Goal: Task Accomplishment & Management: Complete application form

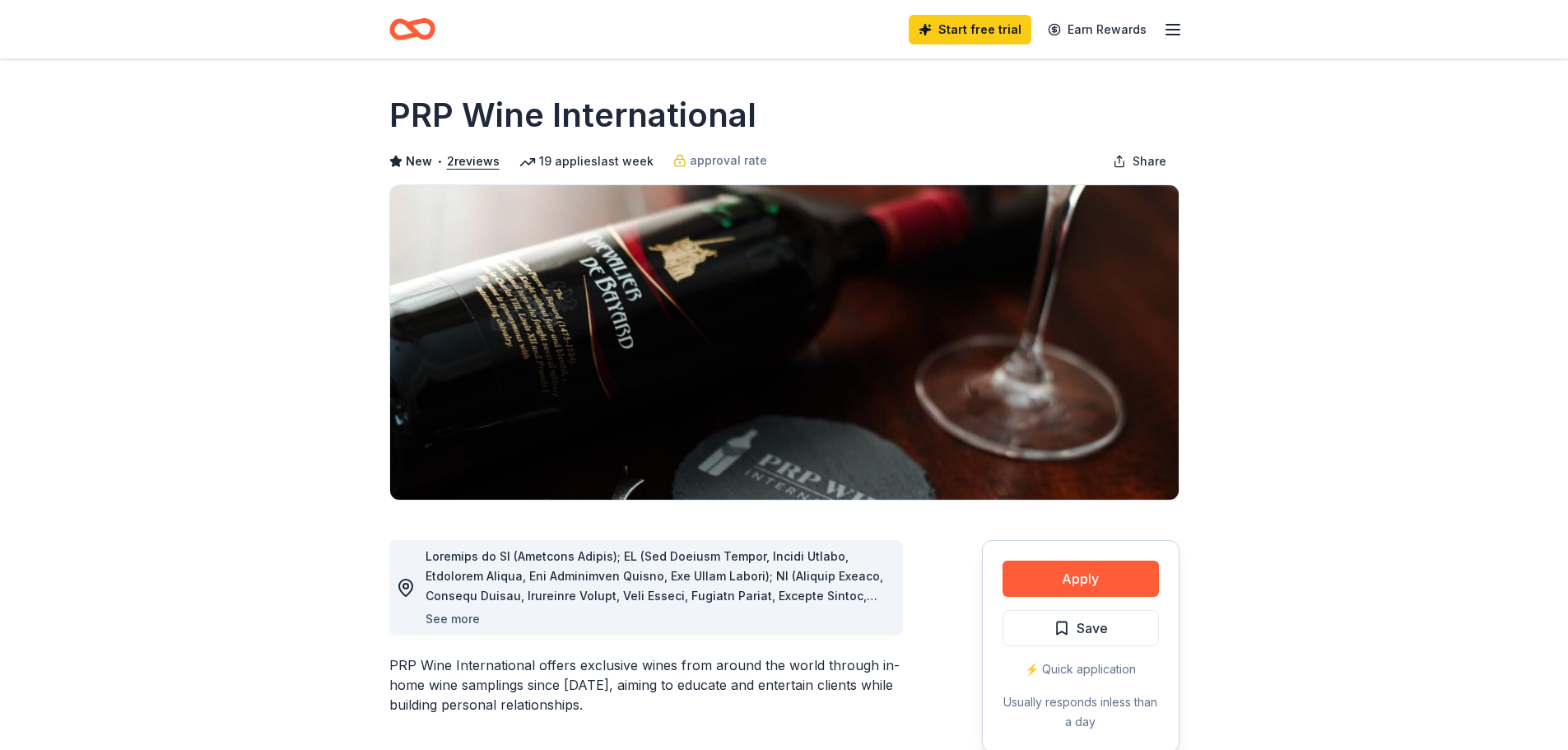
click at [445, 611] on button "See more" at bounding box center [453, 618] width 55 height 20
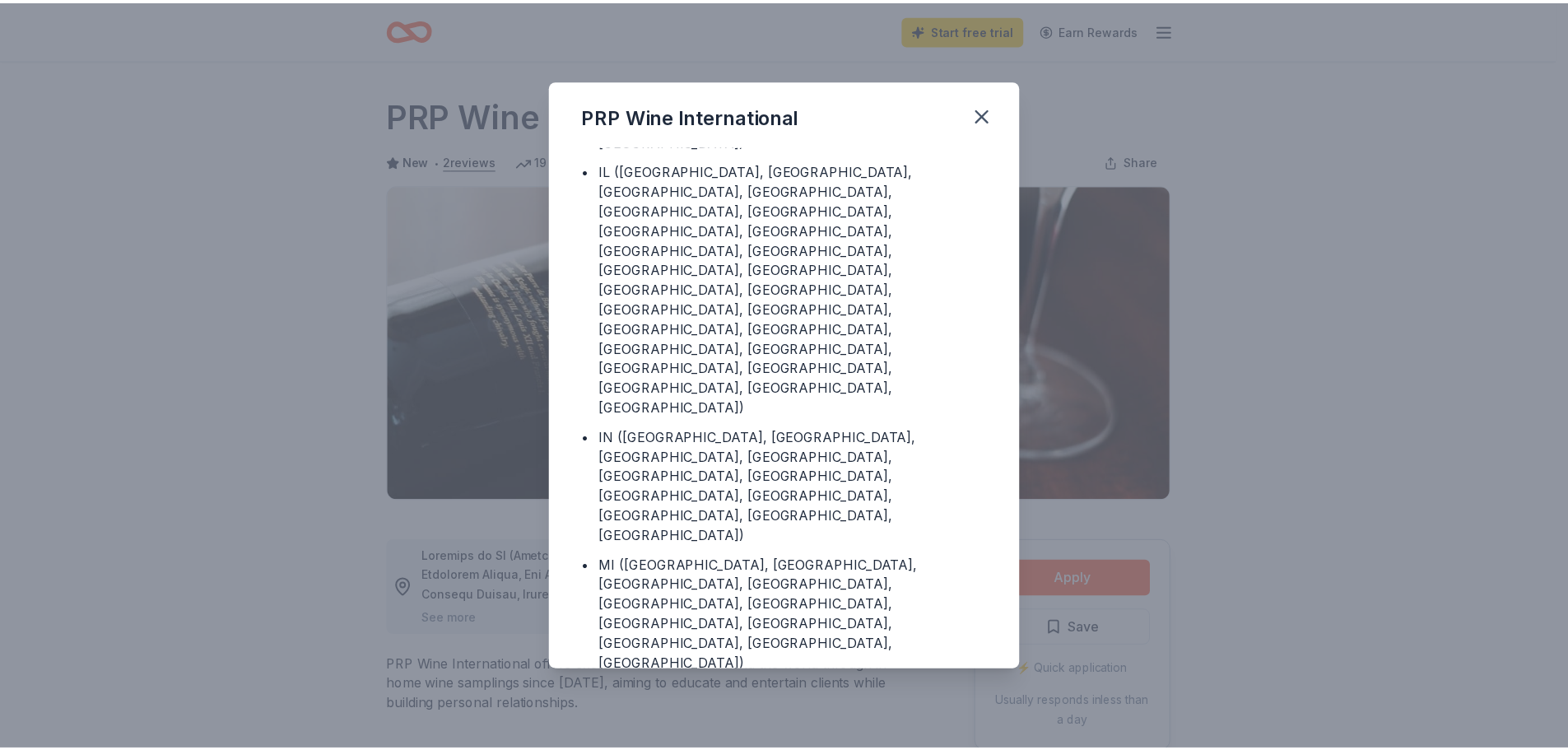
scroll to position [344, 0]
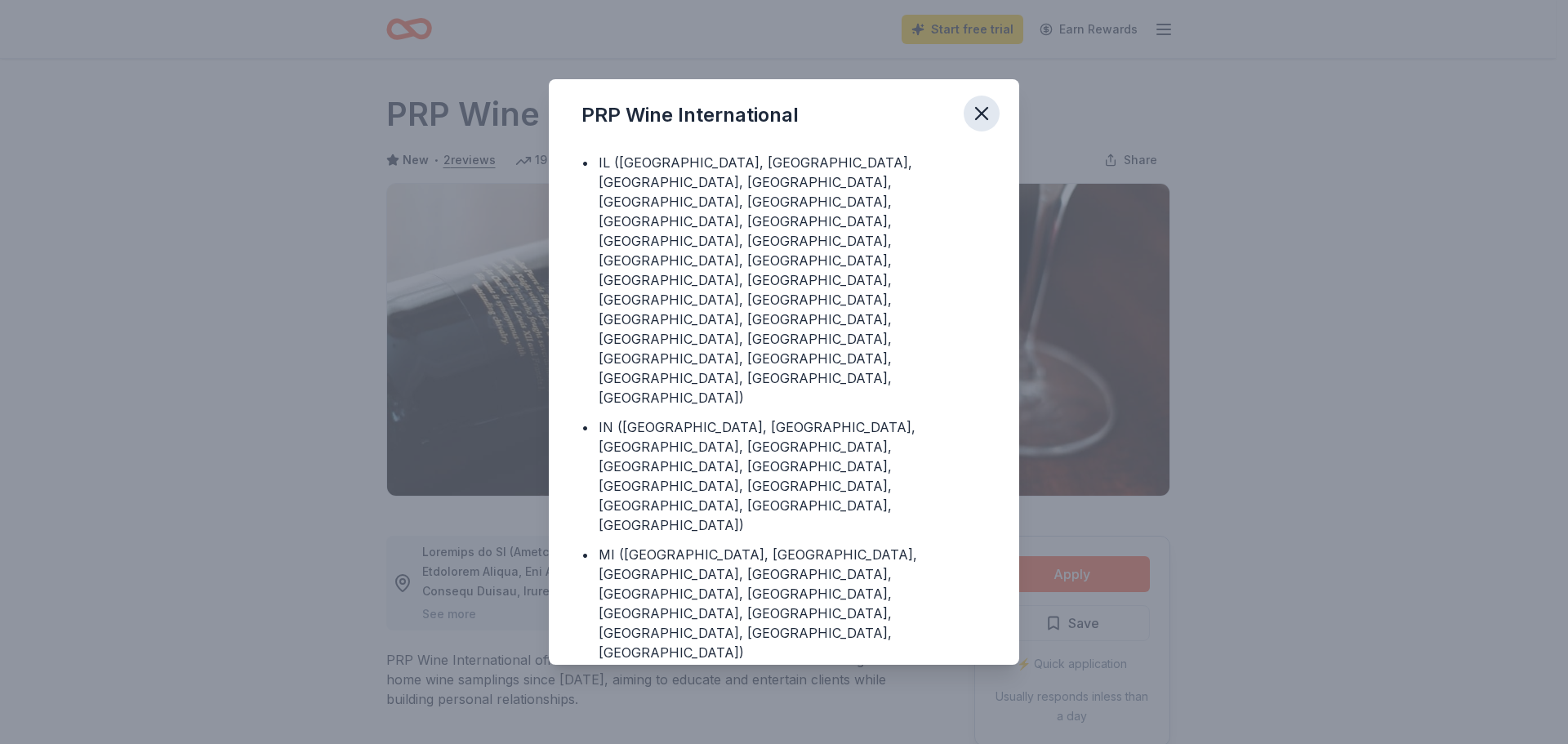
click at [984, 106] on icon "button" at bounding box center [982, 113] width 23 height 23
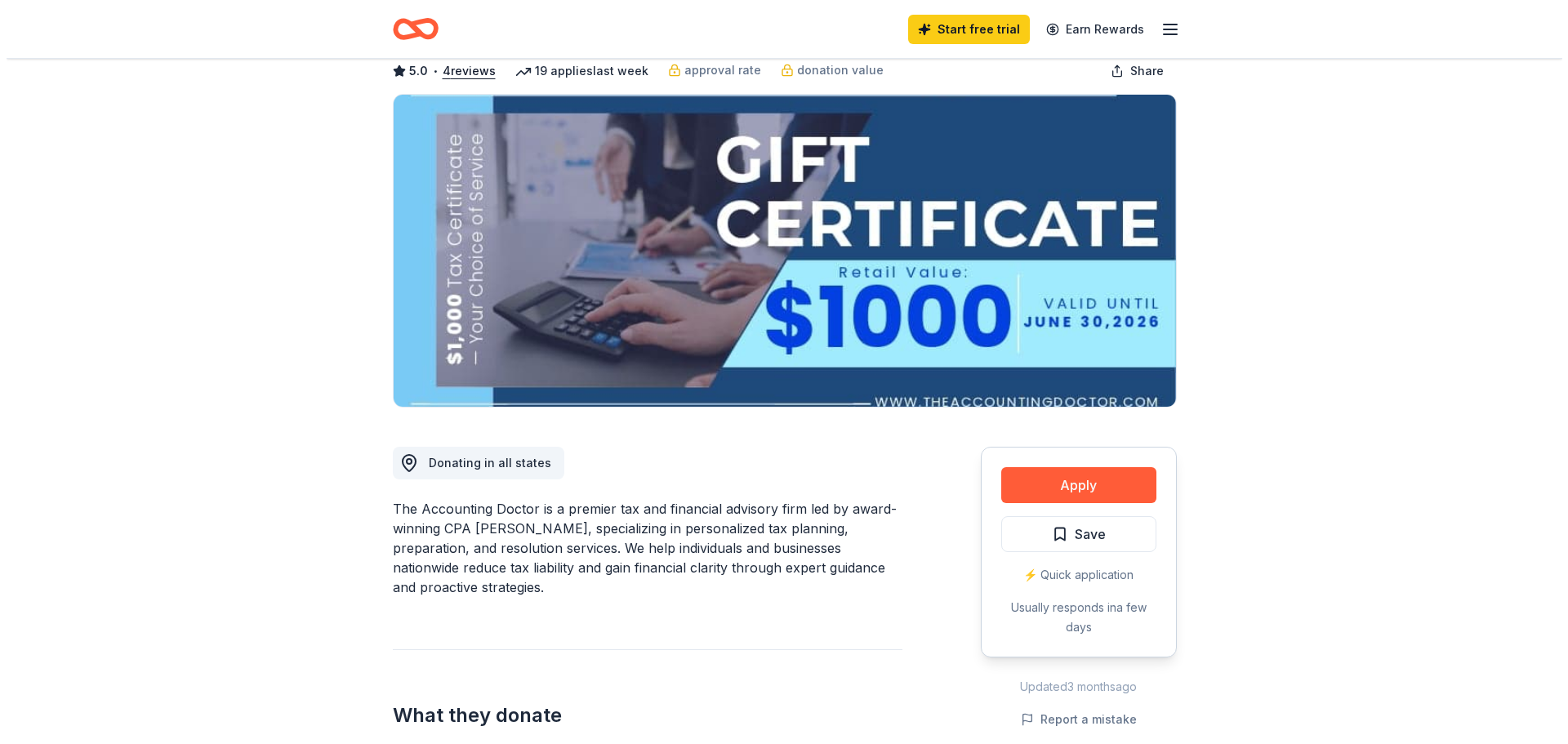
scroll to position [81, 0]
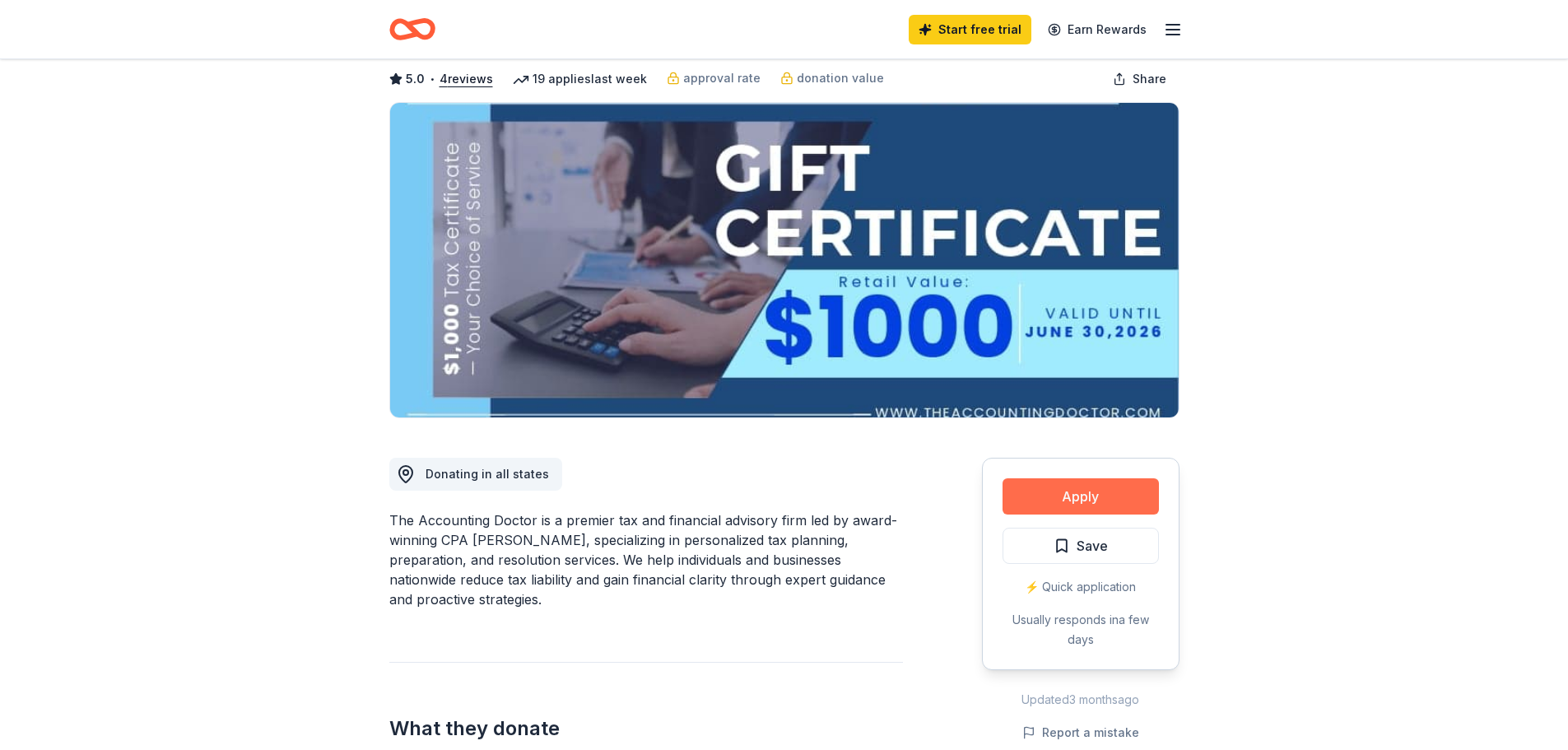
click at [1073, 490] on button "Apply" at bounding box center [1080, 496] width 156 height 36
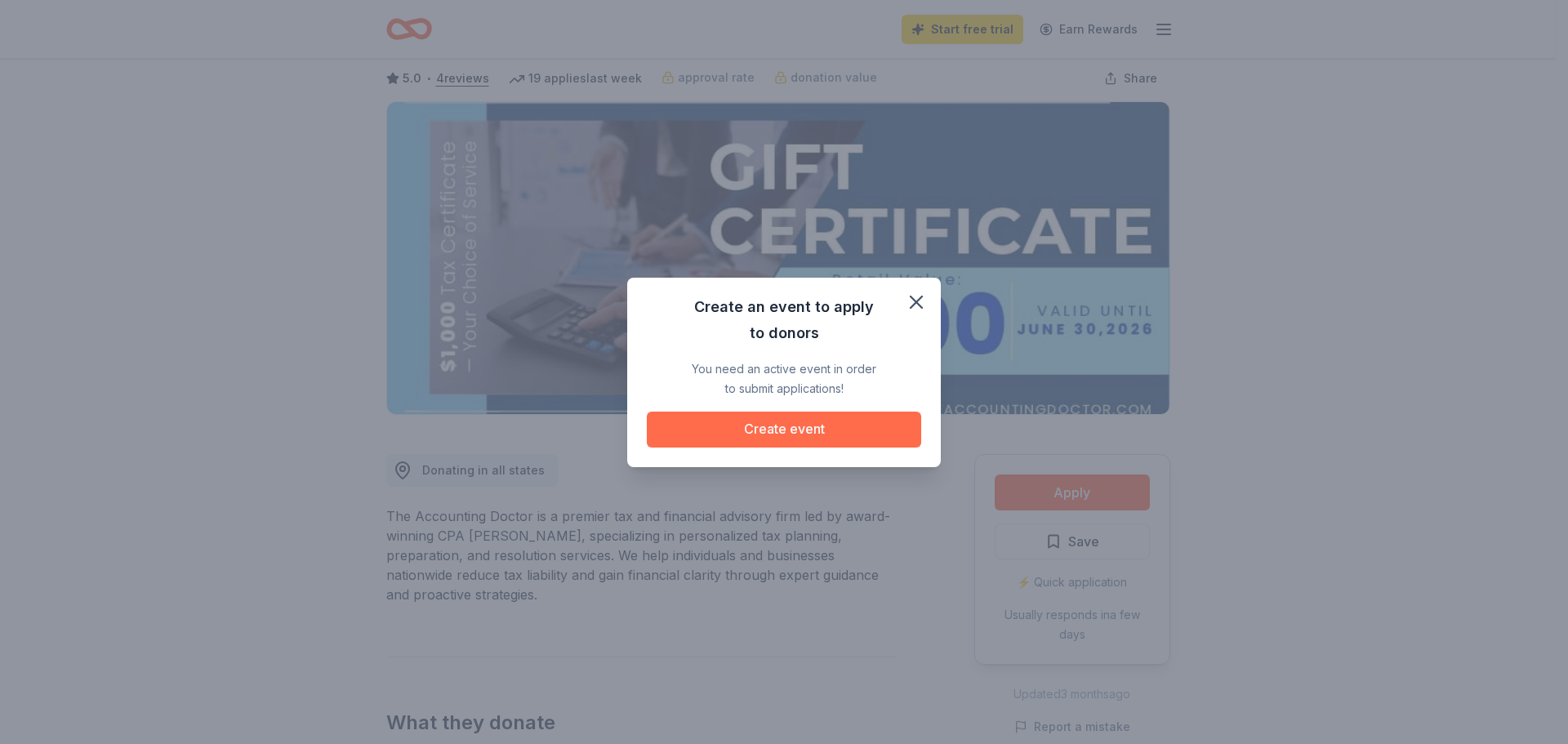
click at [820, 433] on button "Create event" at bounding box center [783, 429] width 274 height 36
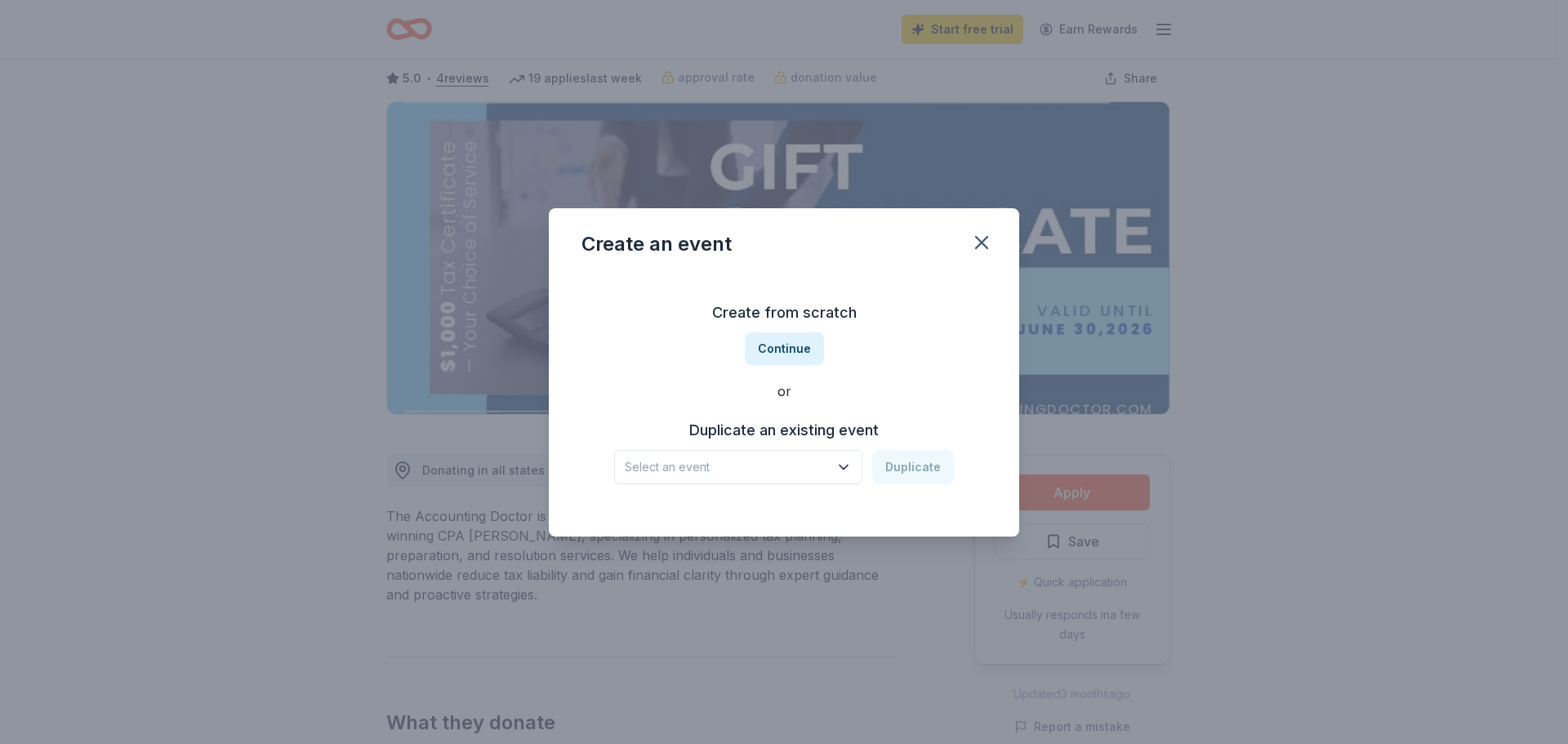
click at [851, 467] on icon "button" at bounding box center [843, 467] width 16 height 16
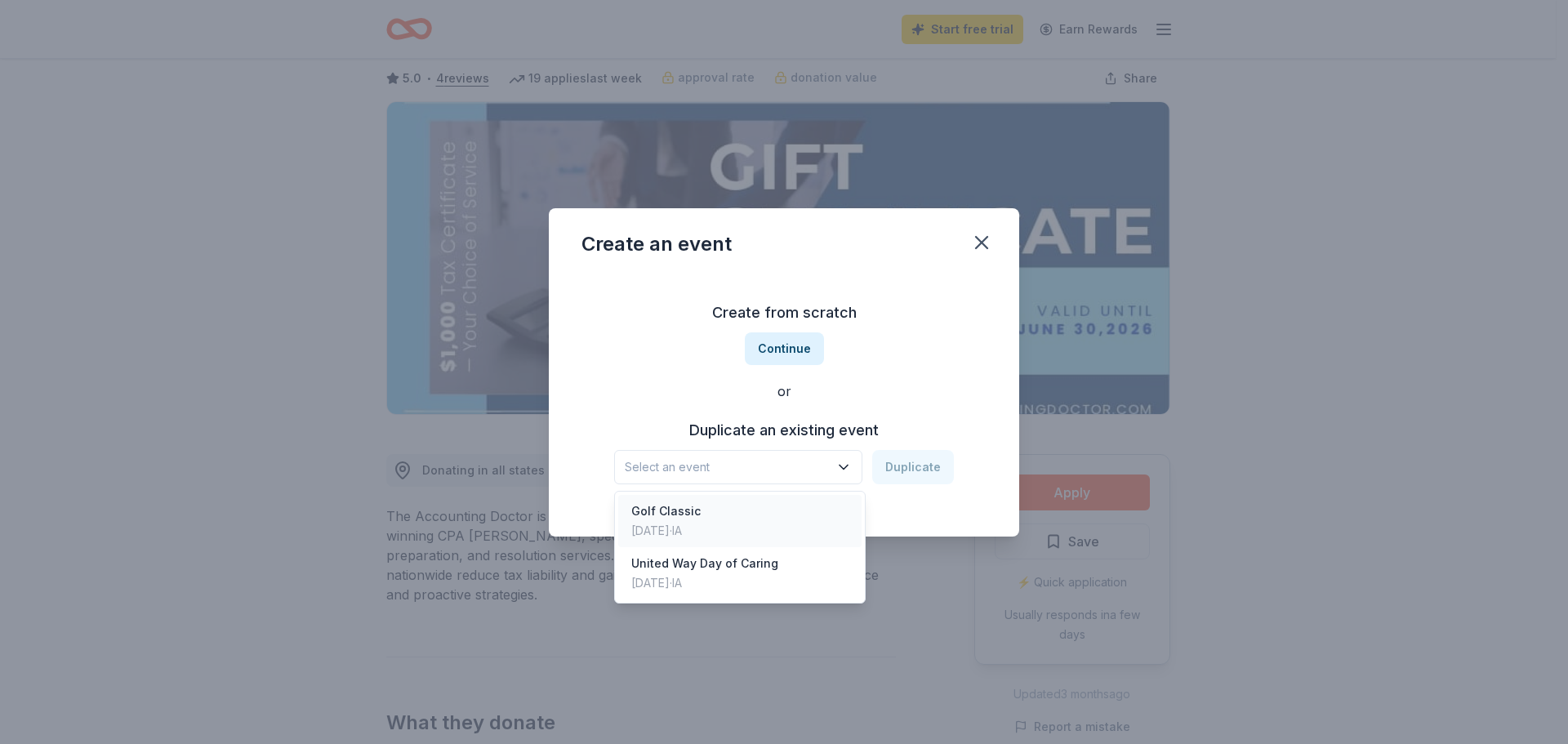
click at [684, 524] on div "Jun 02, 2025 · IA" at bounding box center [666, 530] width 70 height 20
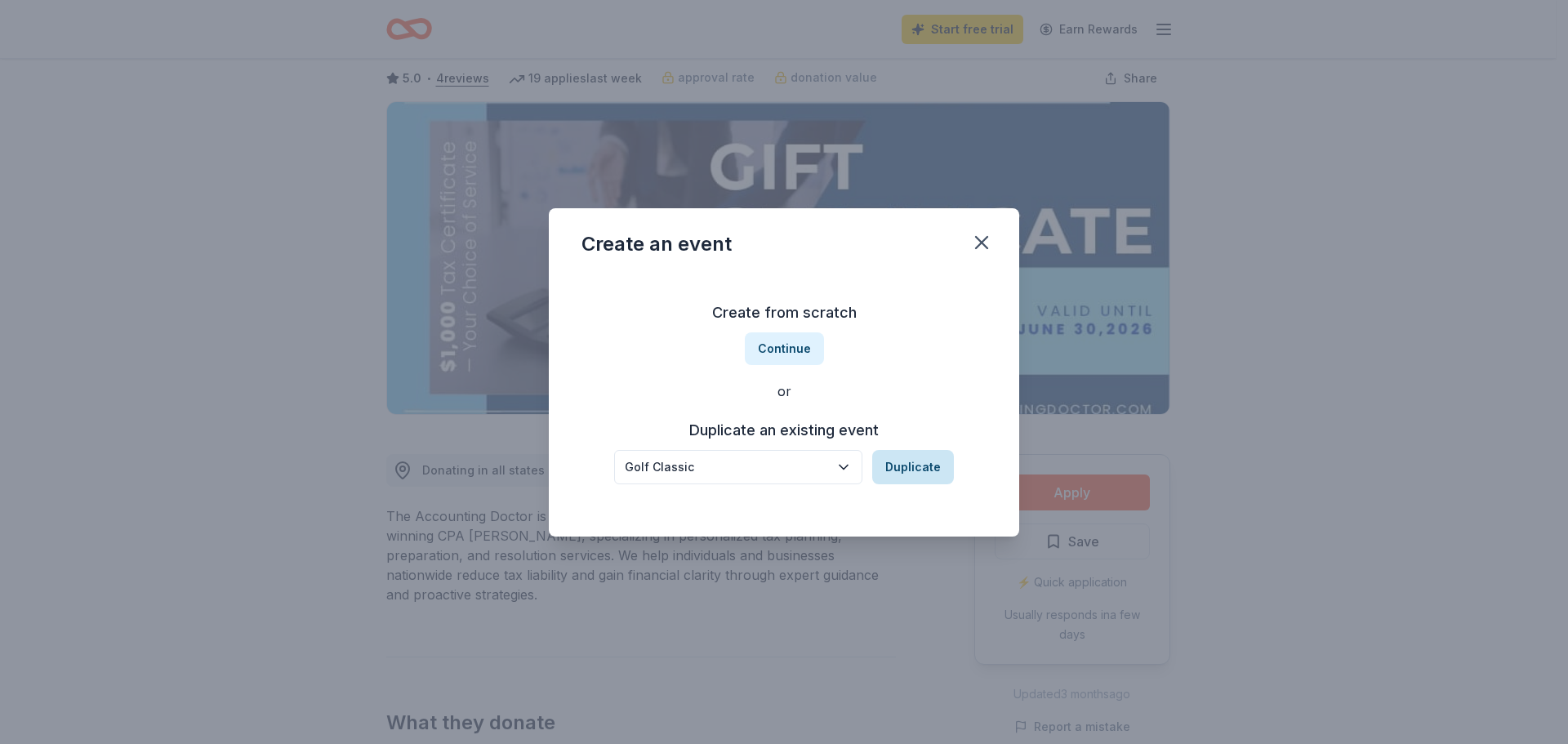
click at [890, 467] on button "Duplicate" at bounding box center [913, 467] width 81 height 34
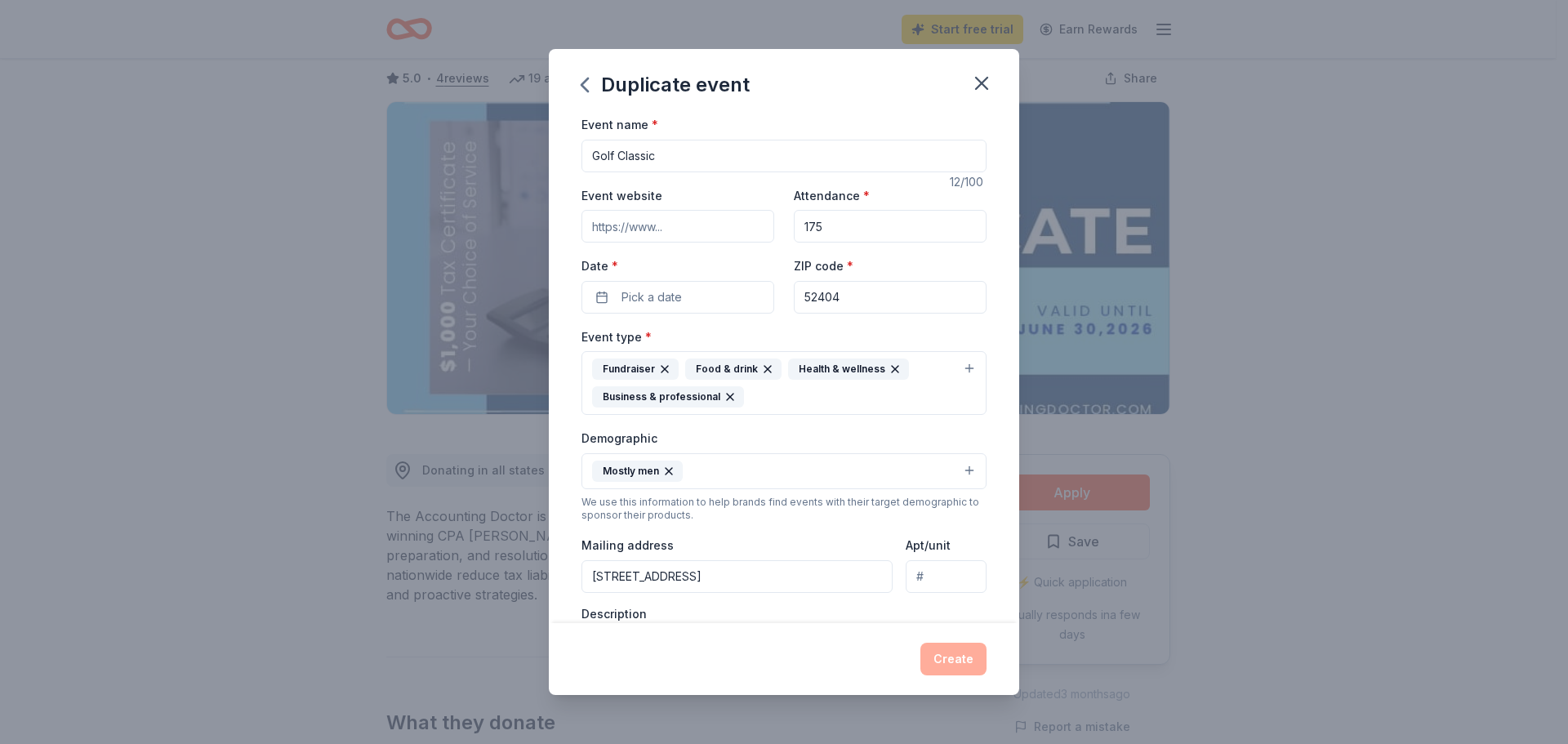
drag, startPoint x: 828, startPoint y: 233, endPoint x: 775, endPoint y: 231, distance: 53.0
click at [775, 231] on div "Event website Attendance * 175 Date * Pick a date ZIP code * 52404" at bounding box center [783, 249] width 405 height 128
type input "204"
click at [711, 293] on button "Pick a date" at bounding box center [677, 297] width 193 height 33
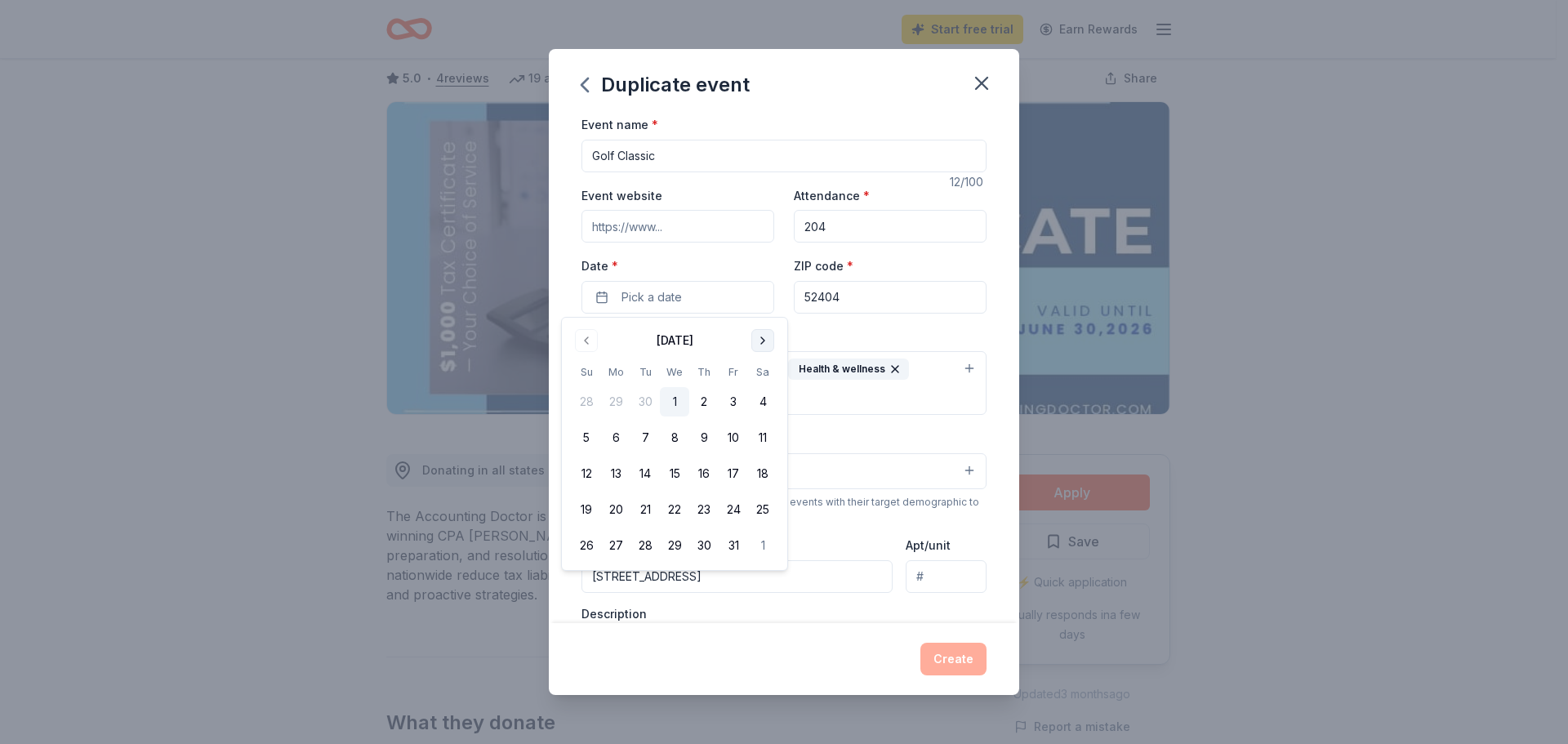
click at [764, 338] on button "Go to next month" at bounding box center [763, 340] width 23 height 23
click at [765, 338] on button "Go to next month" at bounding box center [763, 340] width 23 height 23
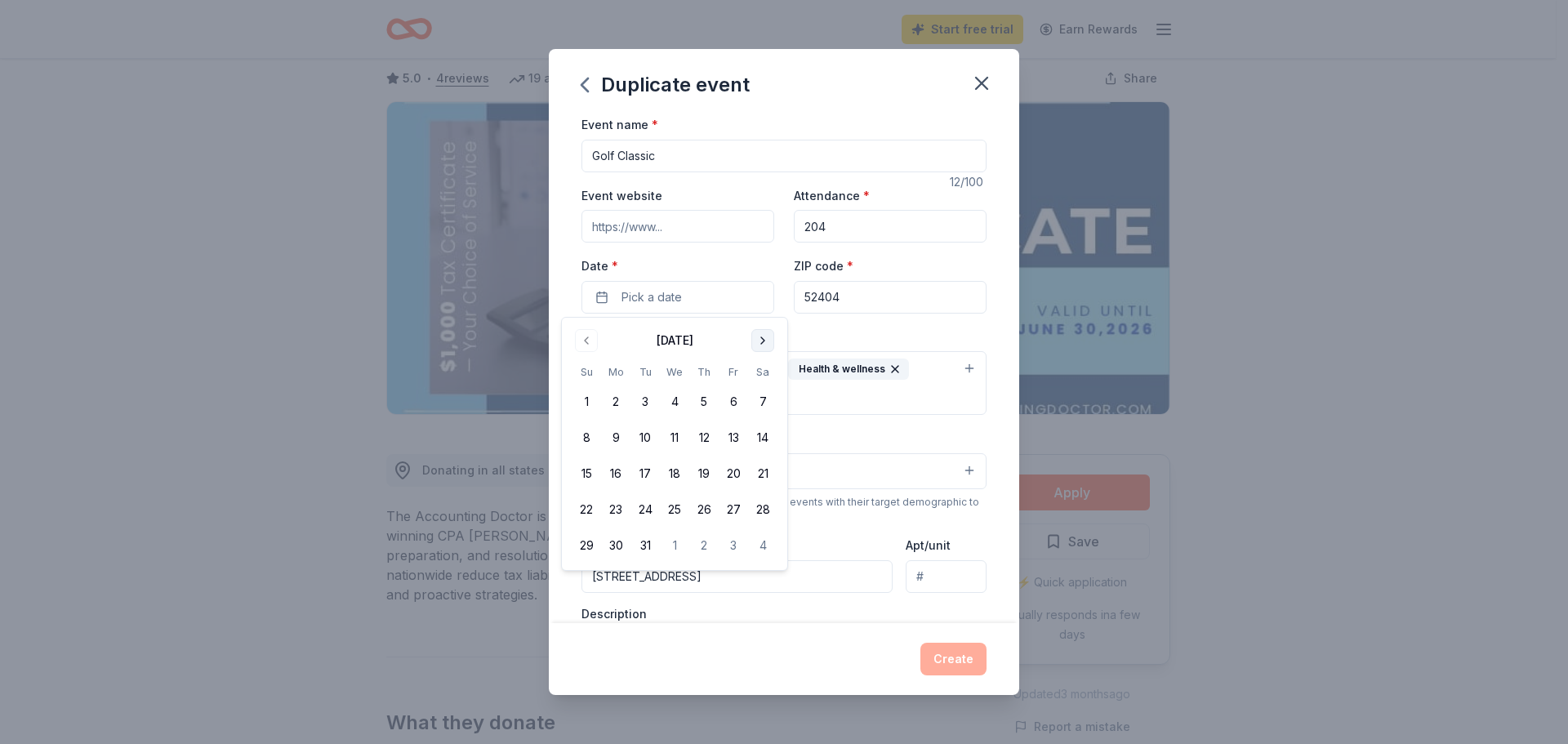
click at [765, 338] on button "Go to next month" at bounding box center [763, 340] width 23 height 23
click at [611, 400] on button "1" at bounding box center [615, 401] width 30 height 30
click at [860, 295] on input "52404" at bounding box center [890, 297] width 193 height 33
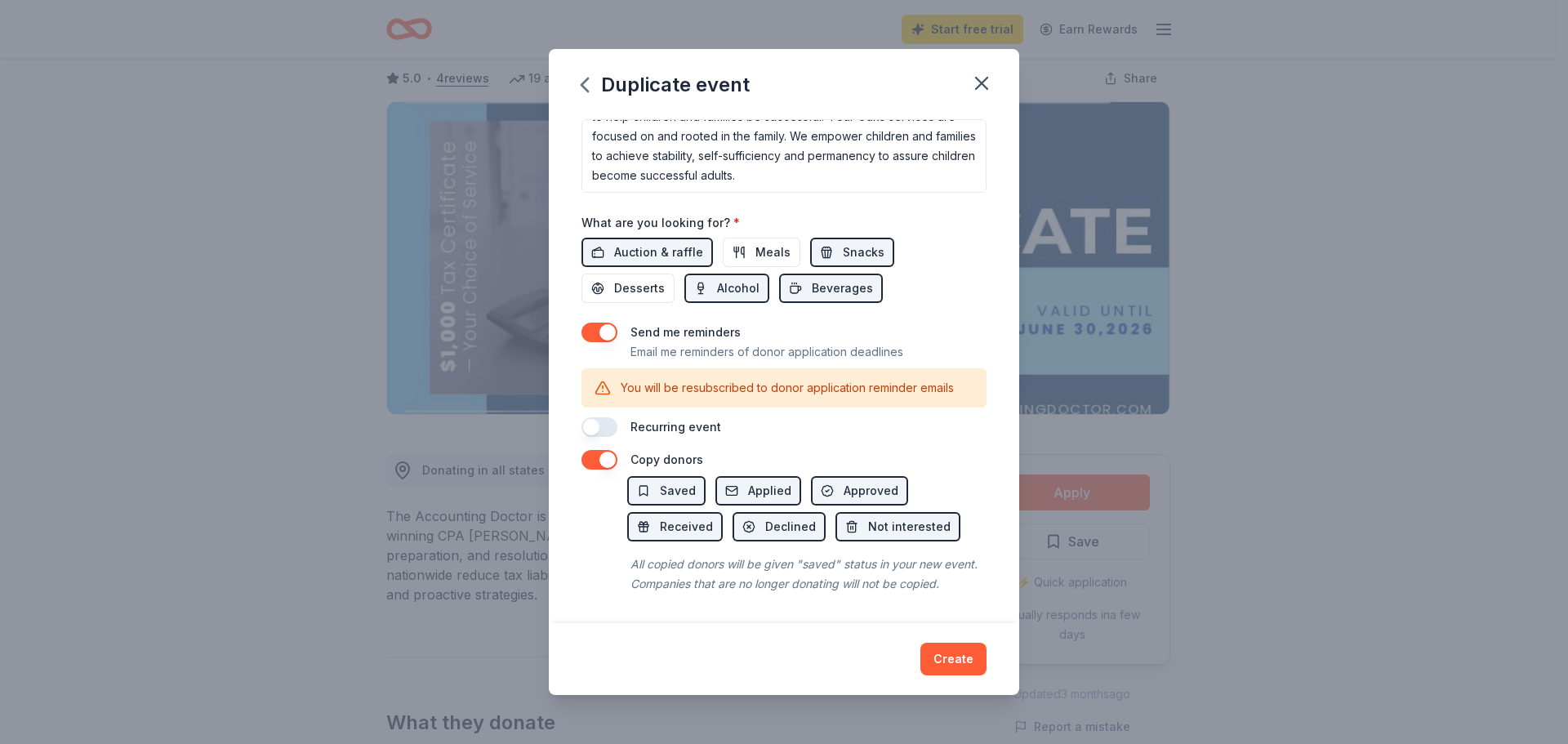
scroll to position [529, 0]
click at [952, 663] on button "Create" at bounding box center [954, 659] width 66 height 33
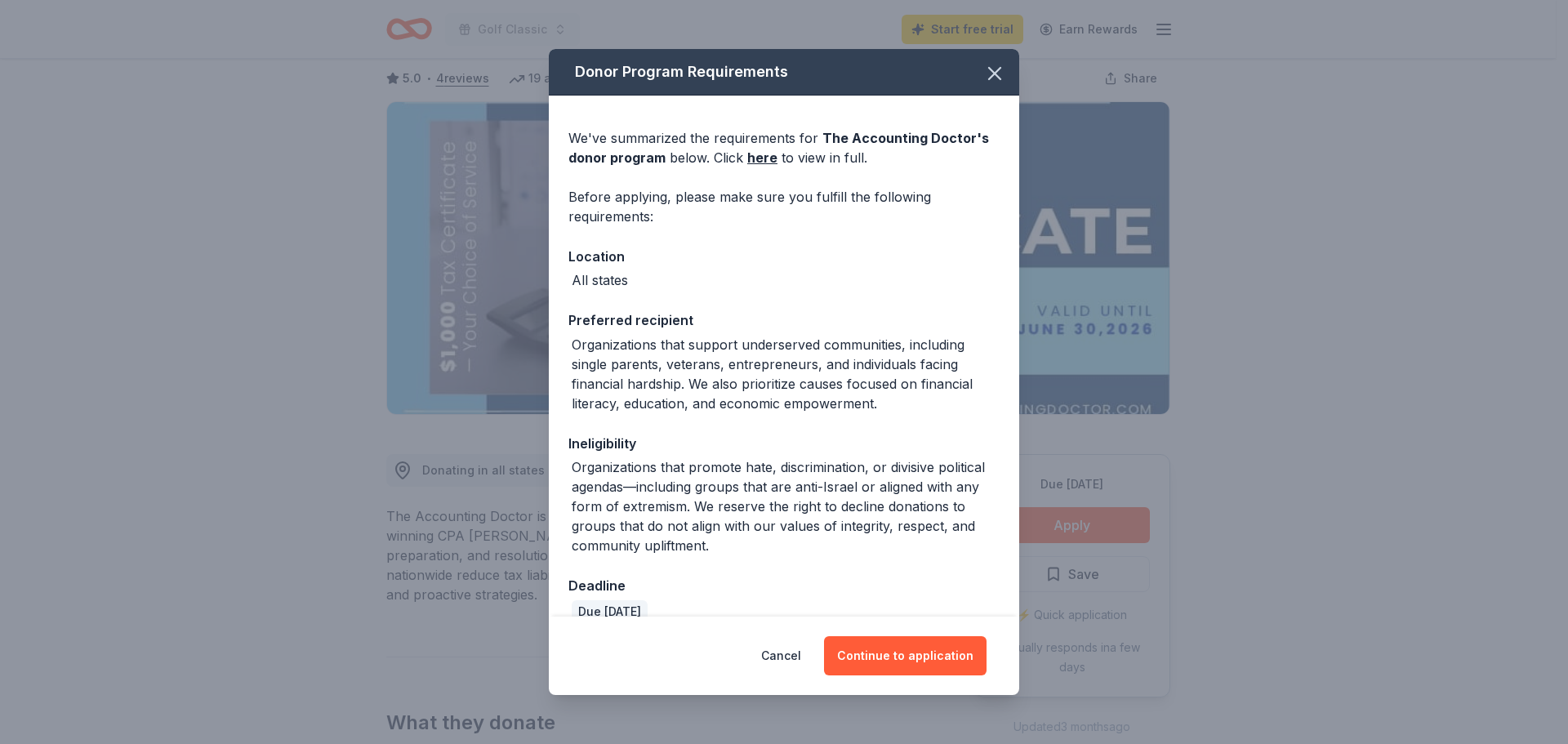
scroll to position [26, 0]
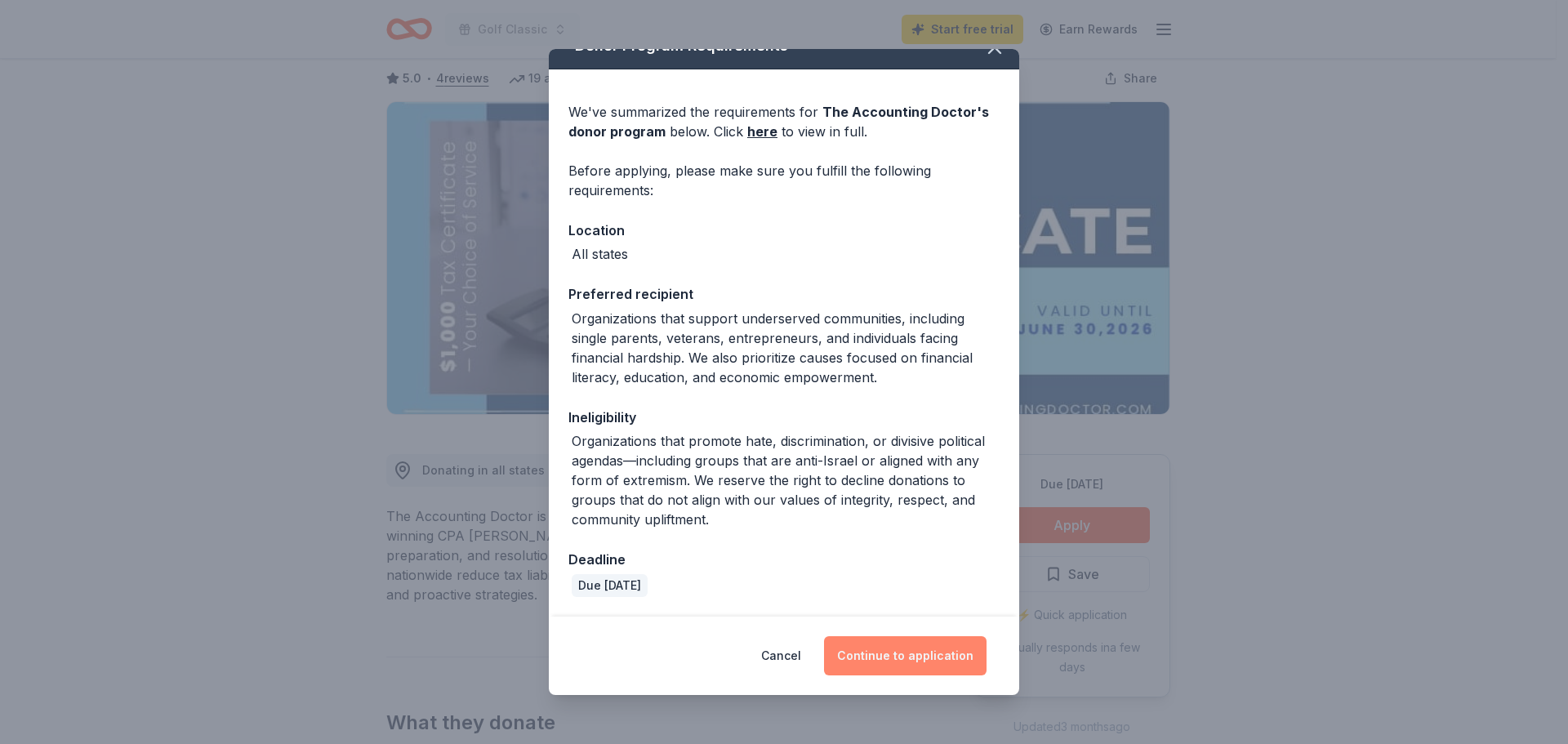
click at [896, 663] on button "Continue to application" at bounding box center [905, 656] width 163 height 39
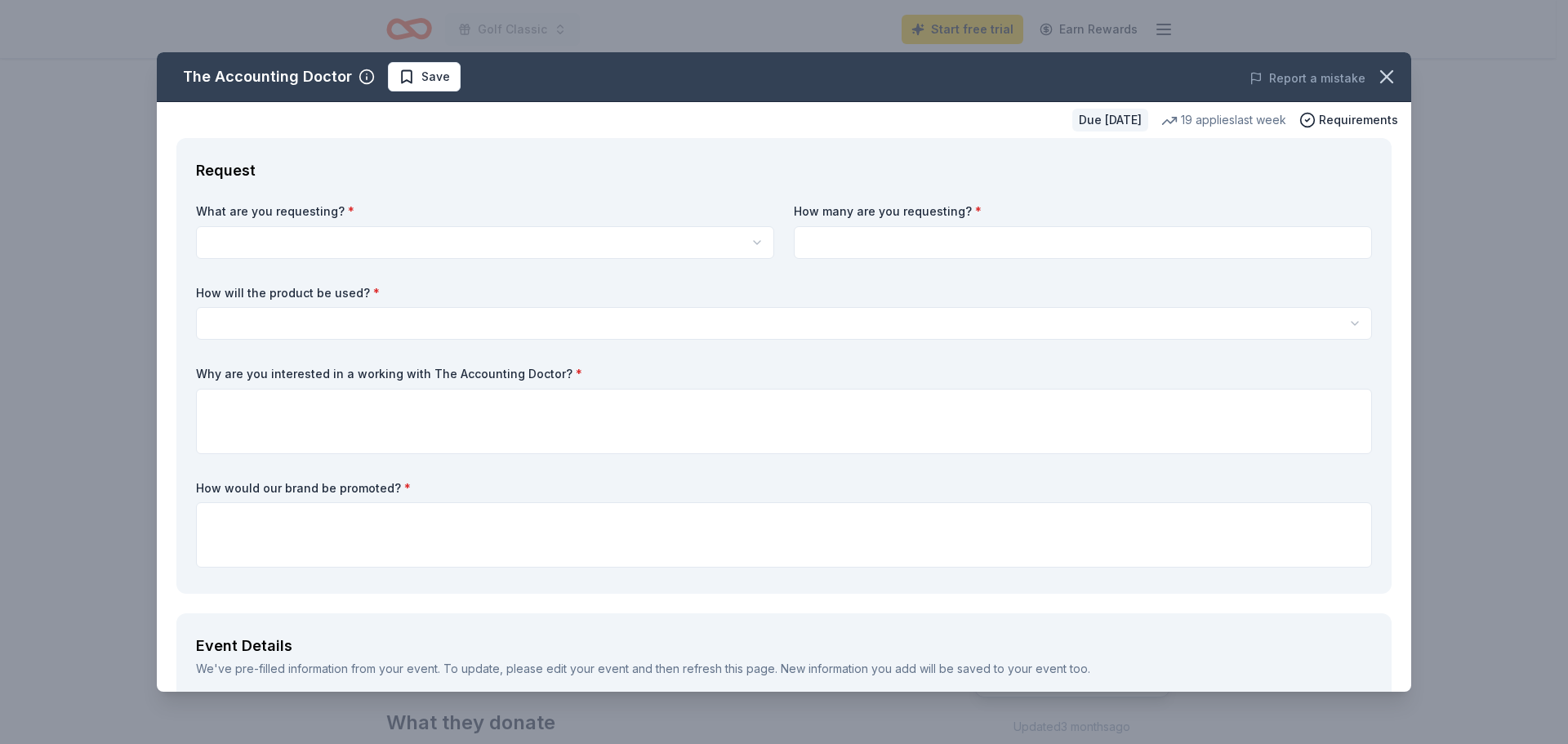
scroll to position [0, 0]
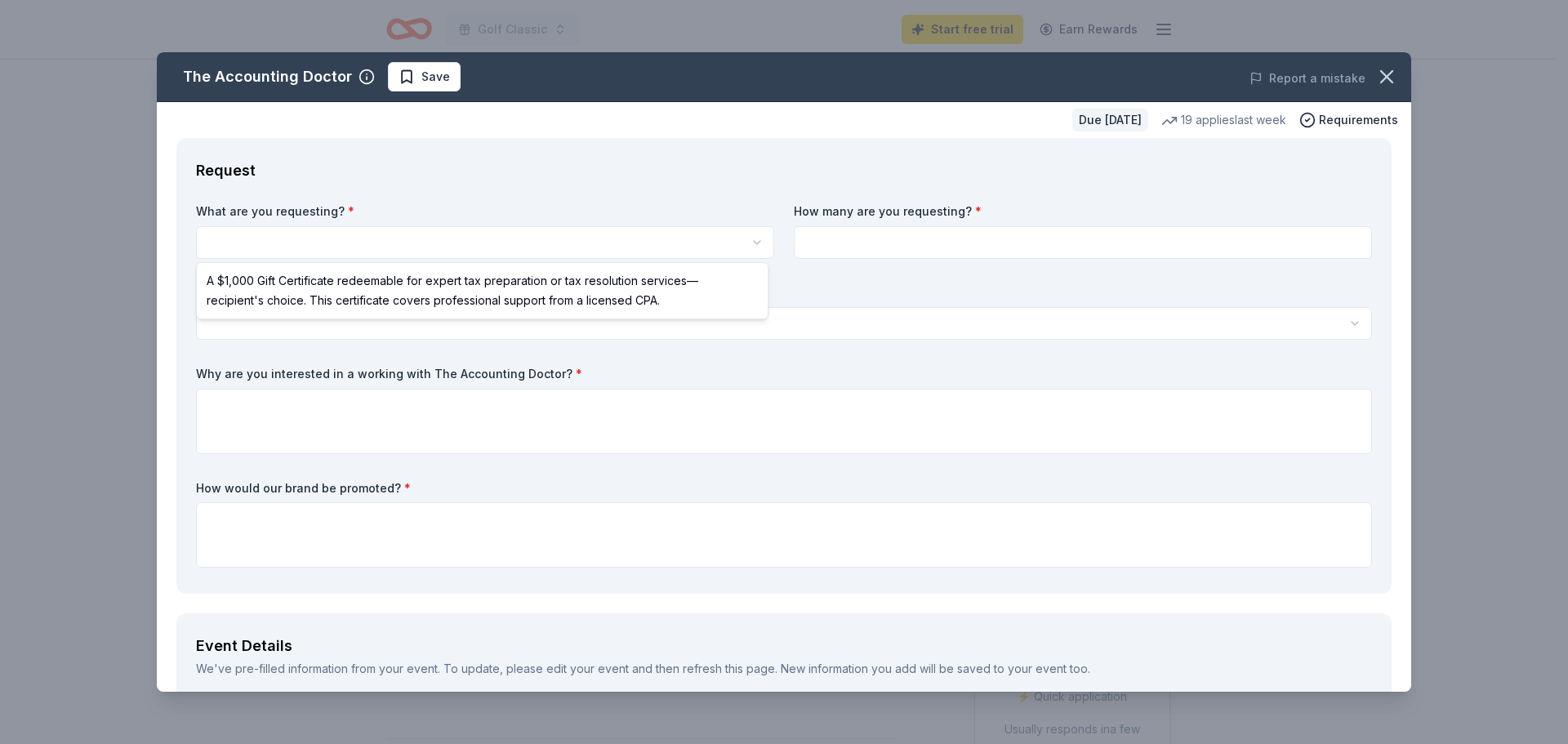
click at [353, 243] on html "Golf Classic Start free trial Earn Rewards Due in 236 days Share The Accounting…" at bounding box center [784, 372] width 1568 height 744
select select "A $1,000 Gift Certificate redeemable for expert tax preparation or tax resoluti…"
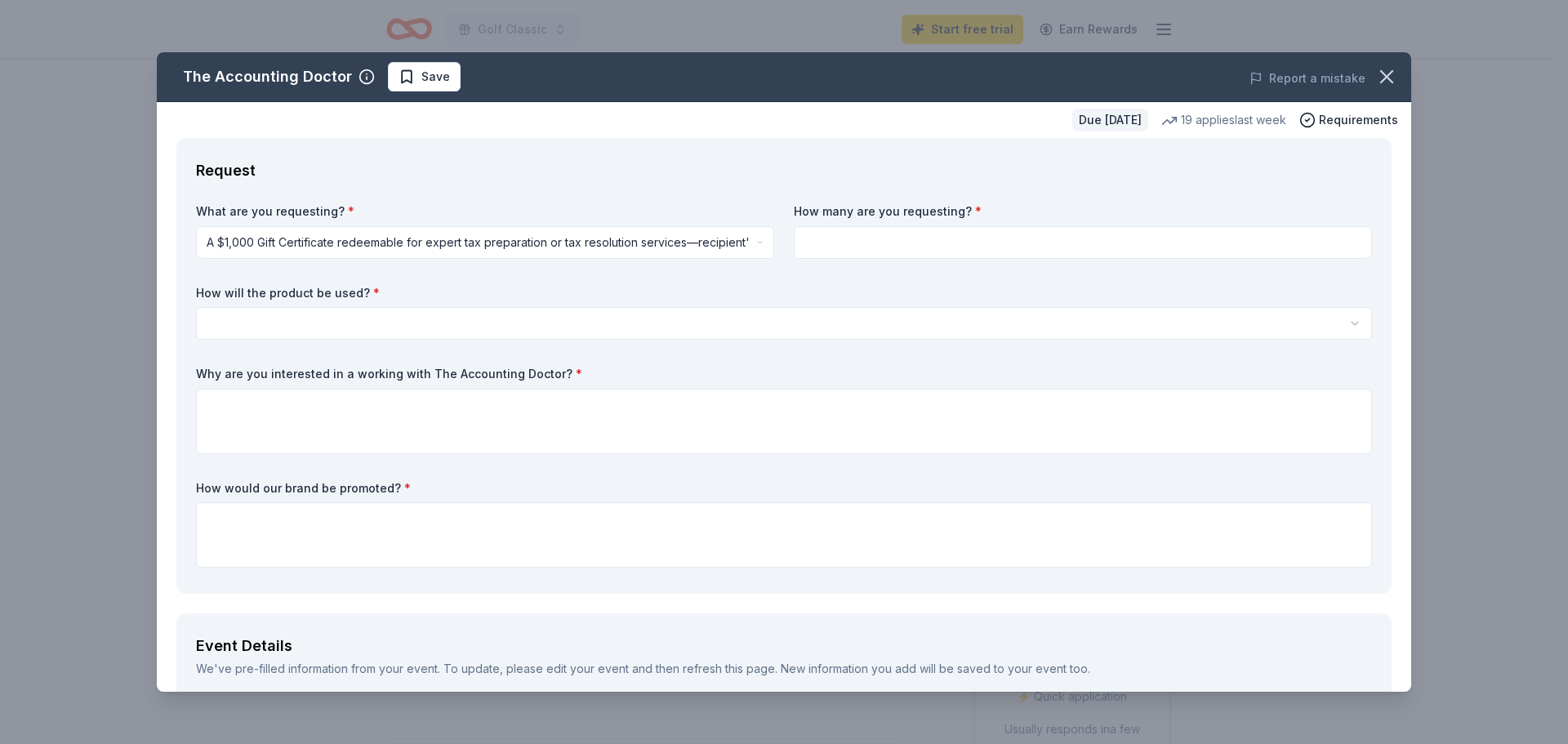
click at [819, 245] on input at bounding box center [1083, 243] width 578 height 33
type input "1"
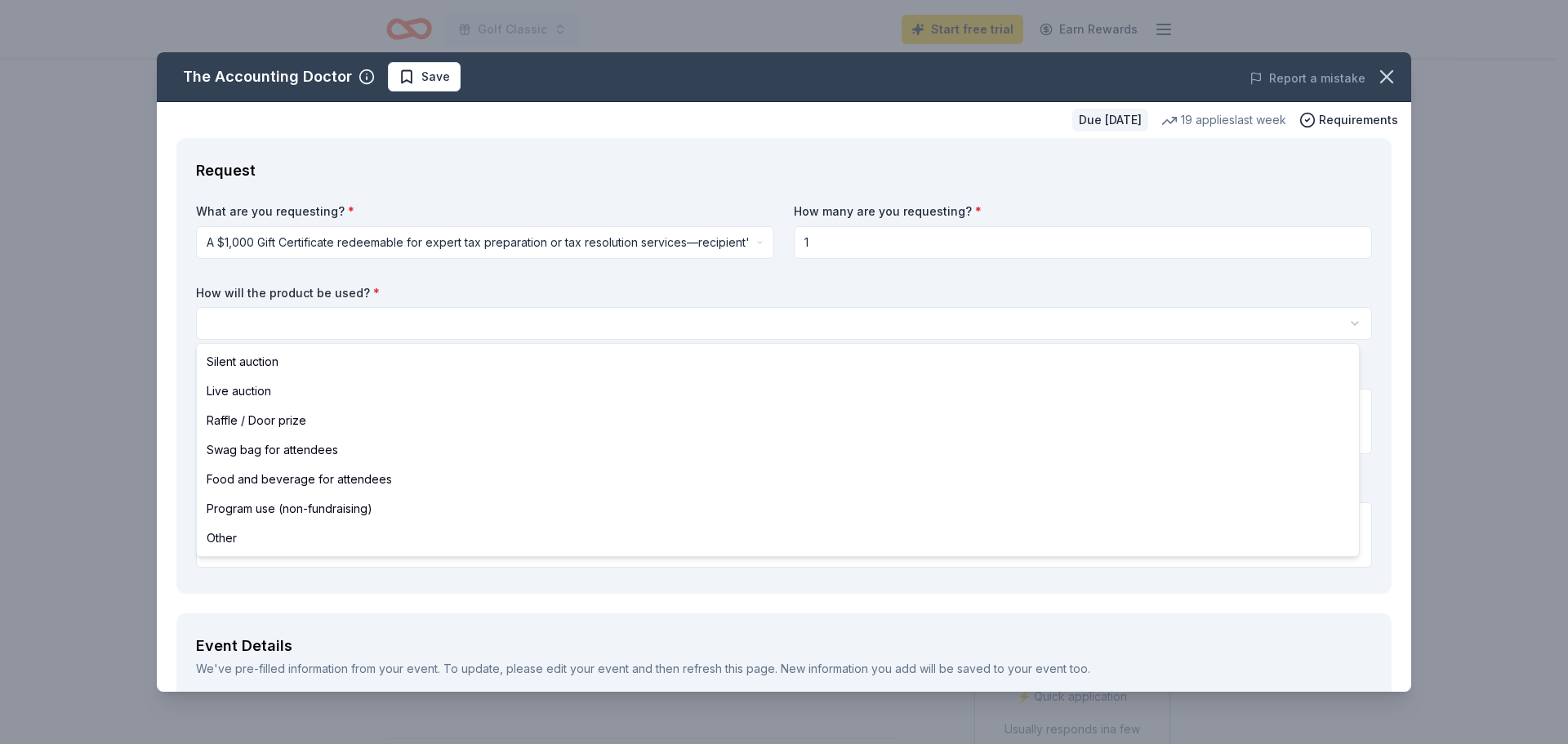
click at [300, 326] on html "Golf Classic Start free trial Earn Rewards Due in 236 days Share The Accounting…" at bounding box center [784, 372] width 1568 height 744
select select "silentAuction"
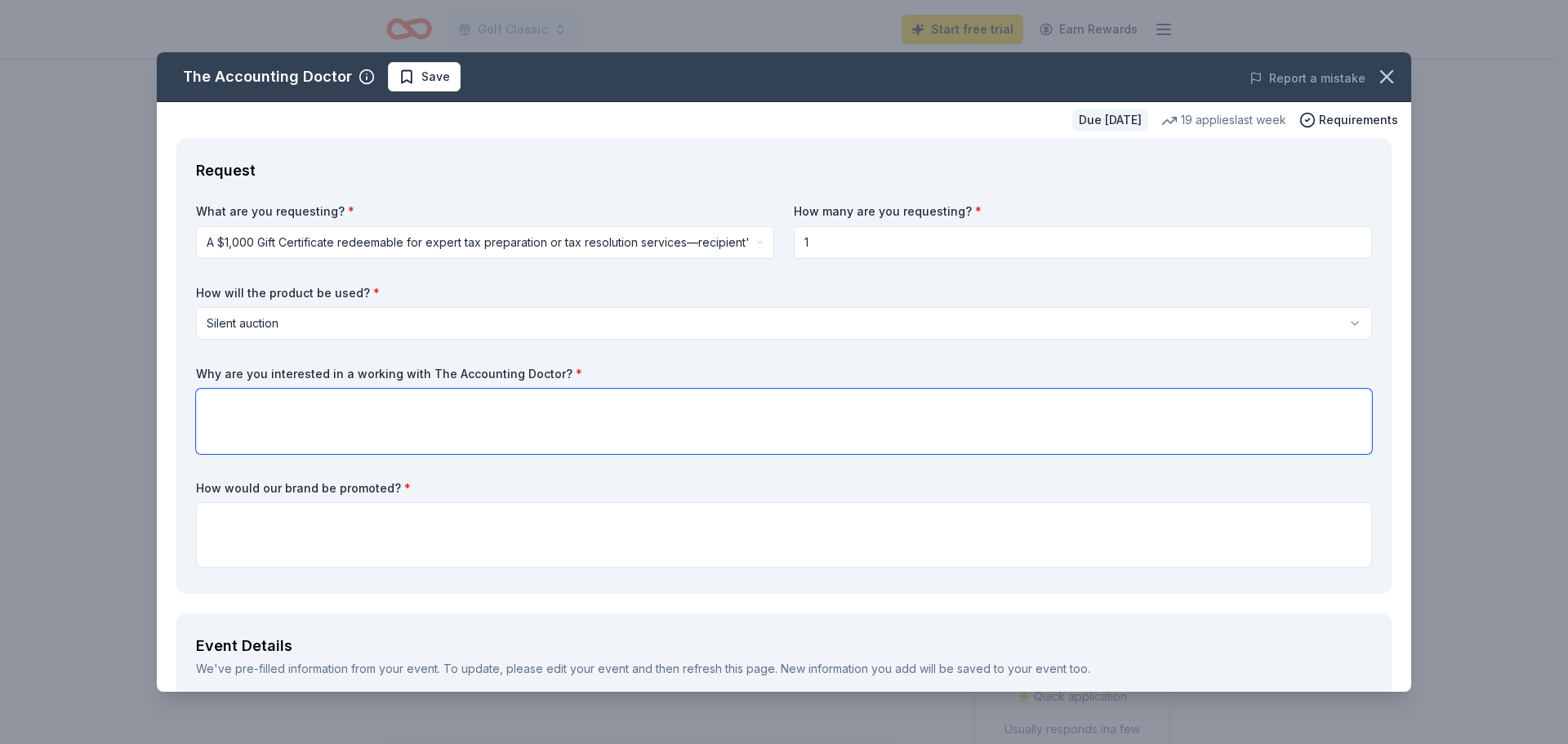
click at [243, 403] on textarea at bounding box center [784, 421] width 1176 height 65
click at [210, 399] on textarea at bounding box center [784, 421] width 1176 height 65
paste textarea "We are committed to comprehensively helping children and families through all o…"
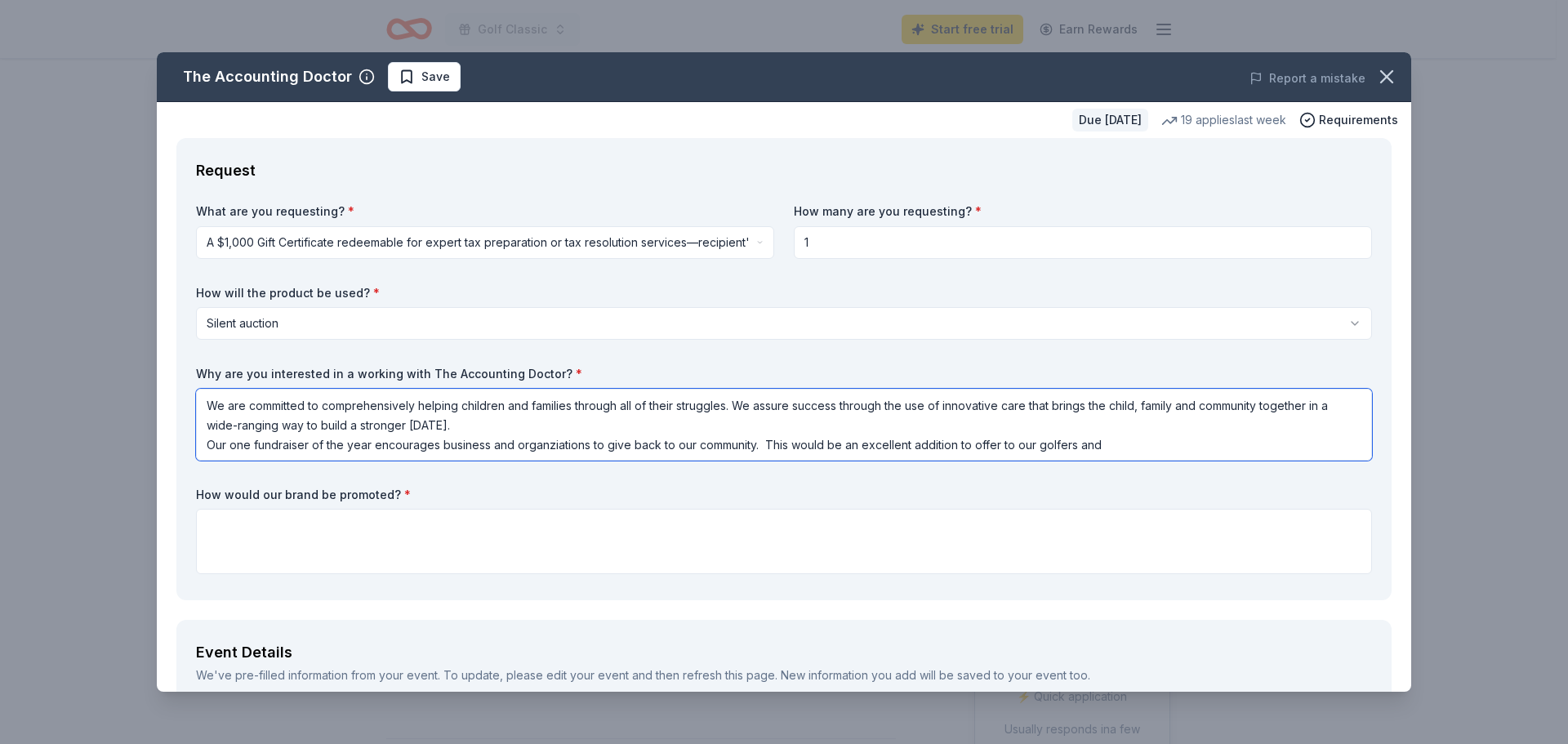
click at [551, 447] on textarea "We are committed to comprehensively helping children and families through all o…" at bounding box center [784, 424] width 1176 height 72
click at [1098, 446] on textarea "We are committed to comprehensively helping children and families through all o…" at bounding box center [784, 424] width 1176 height 72
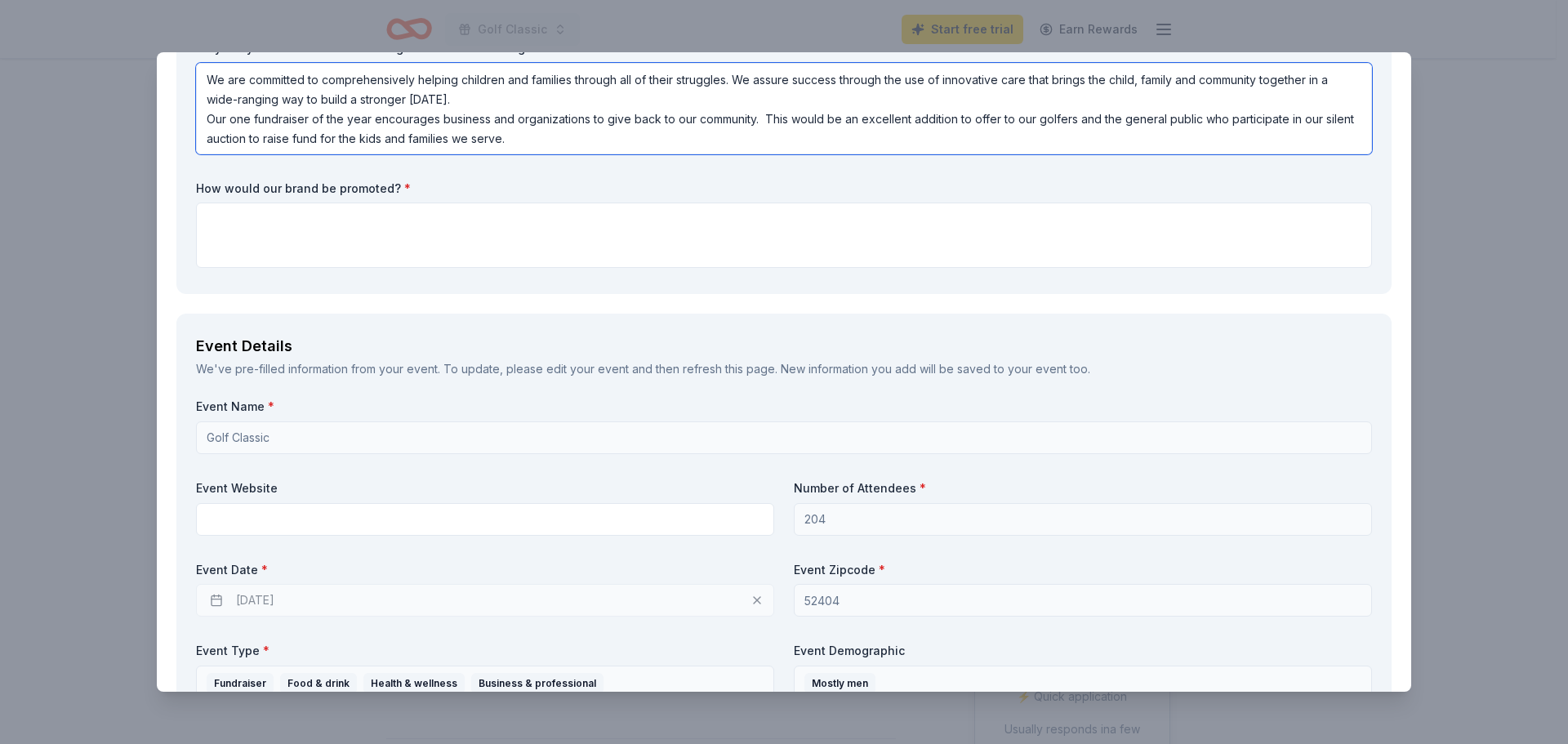
scroll to position [327, 0]
type textarea "We are committed to comprehensively helping children and families through all o…"
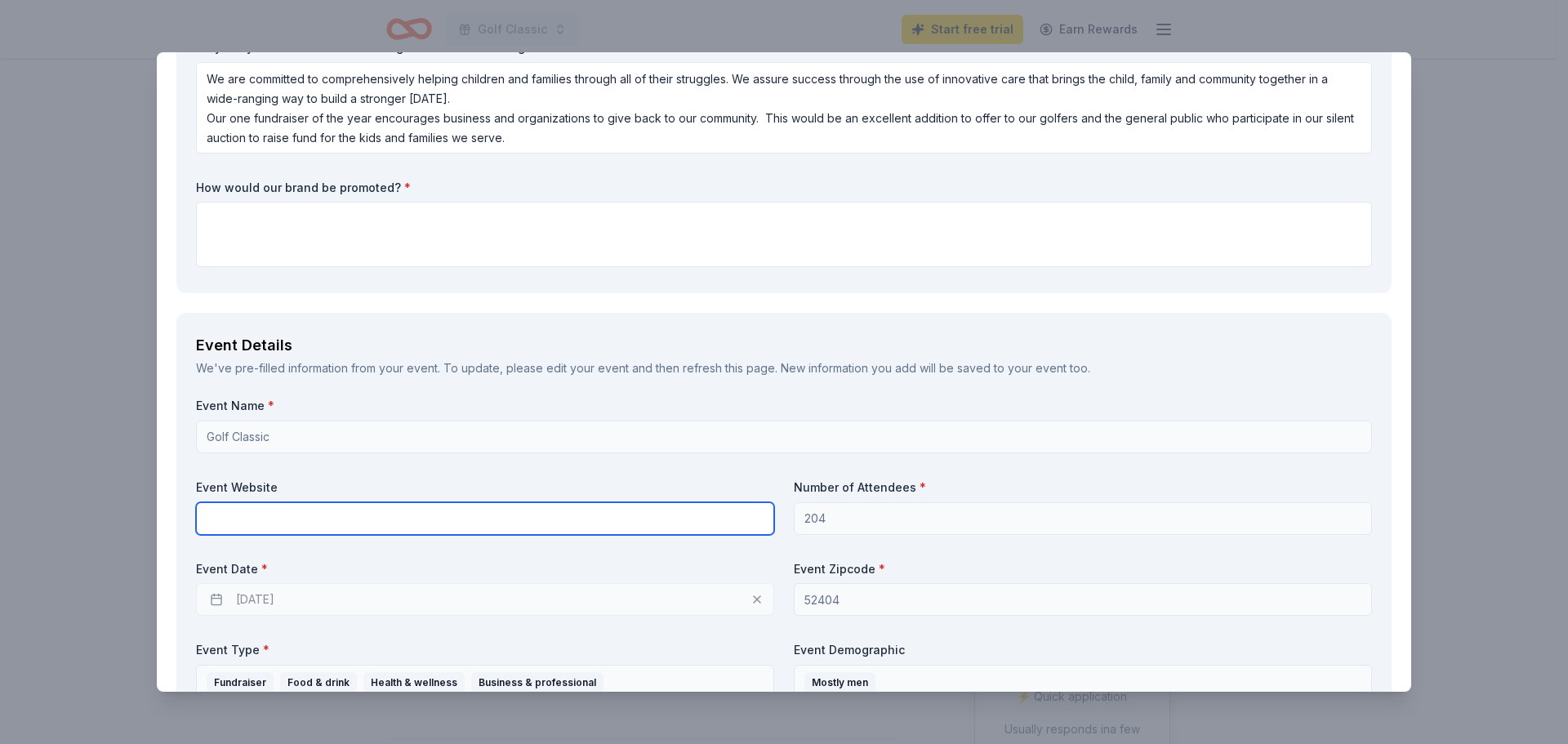
click at [261, 517] on input "text" at bounding box center [484, 518] width 578 height 33
paste input "https://fouroaks.org/golf/"
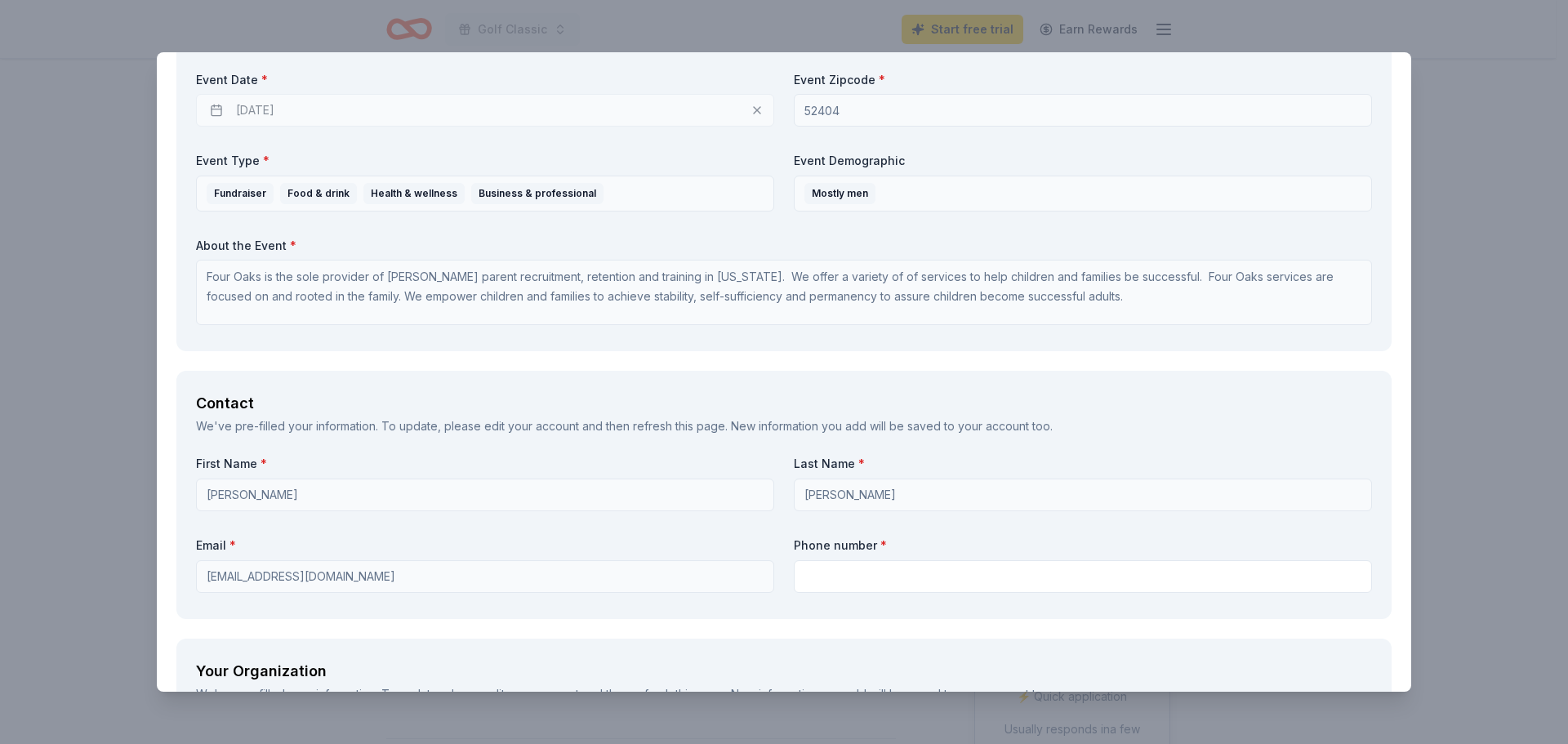
scroll to position [817, 0]
type input "https://fouroaks.org/golf/"
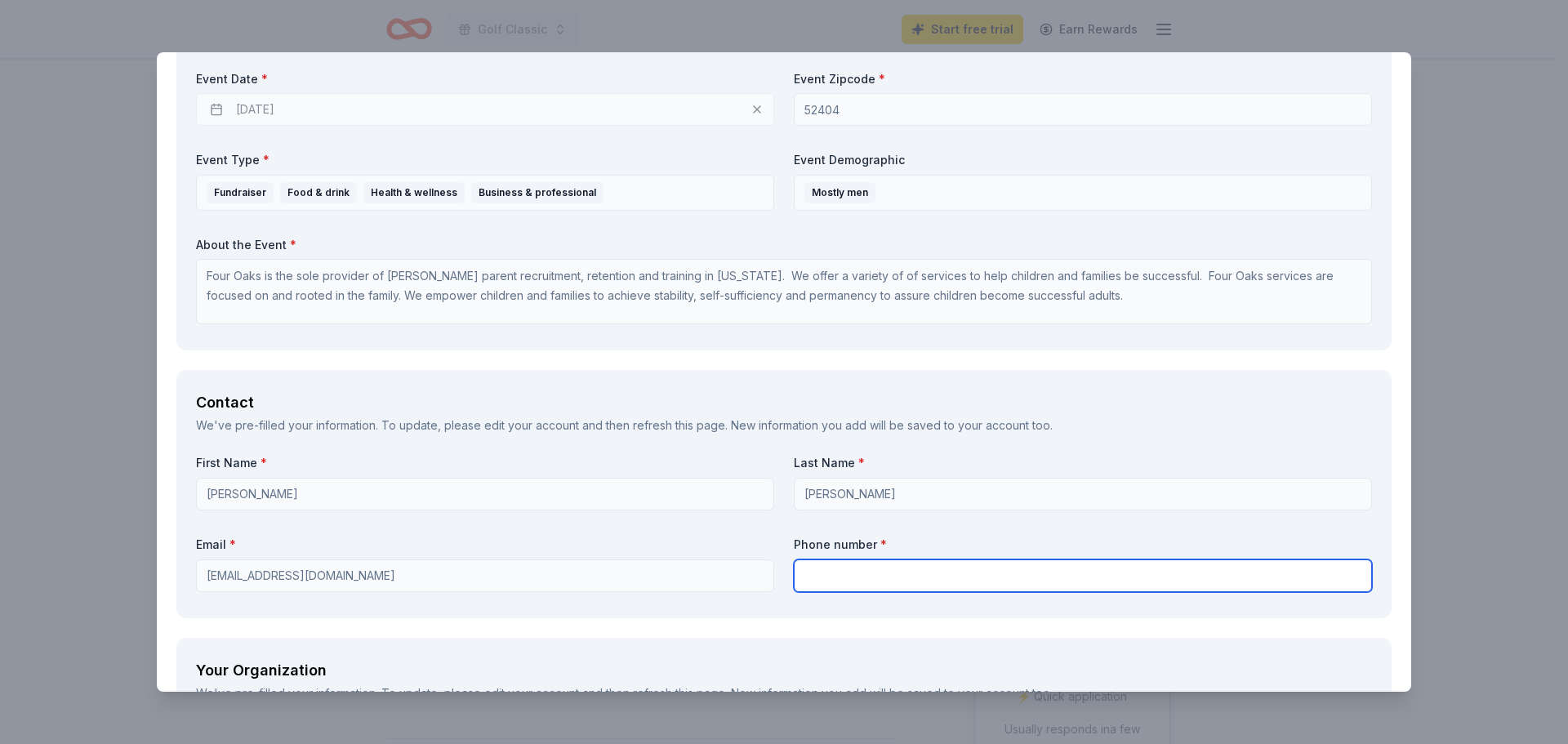
click at [815, 571] on input "text" at bounding box center [1083, 575] width 578 height 33
type input "3197842267"
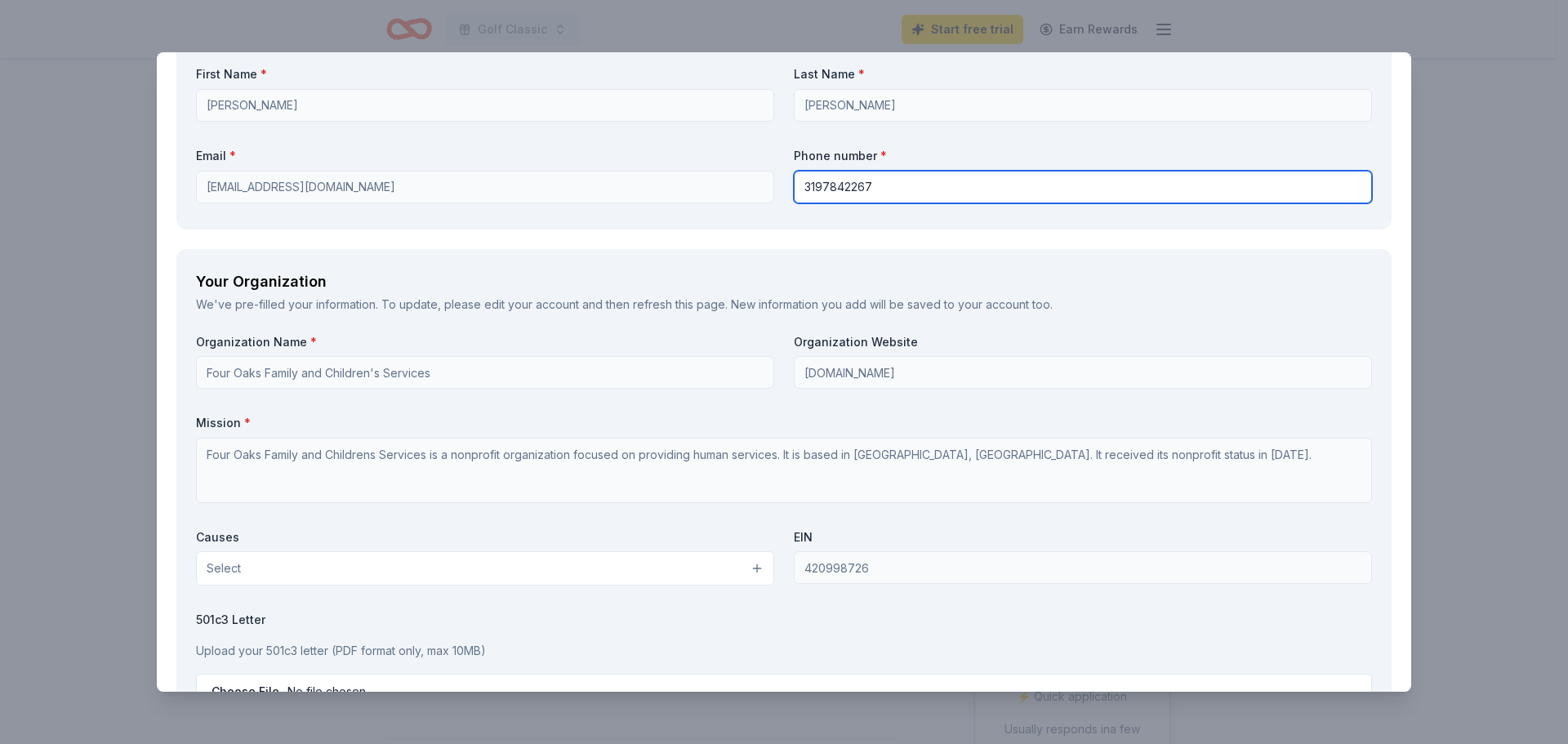
scroll to position [1225, 0]
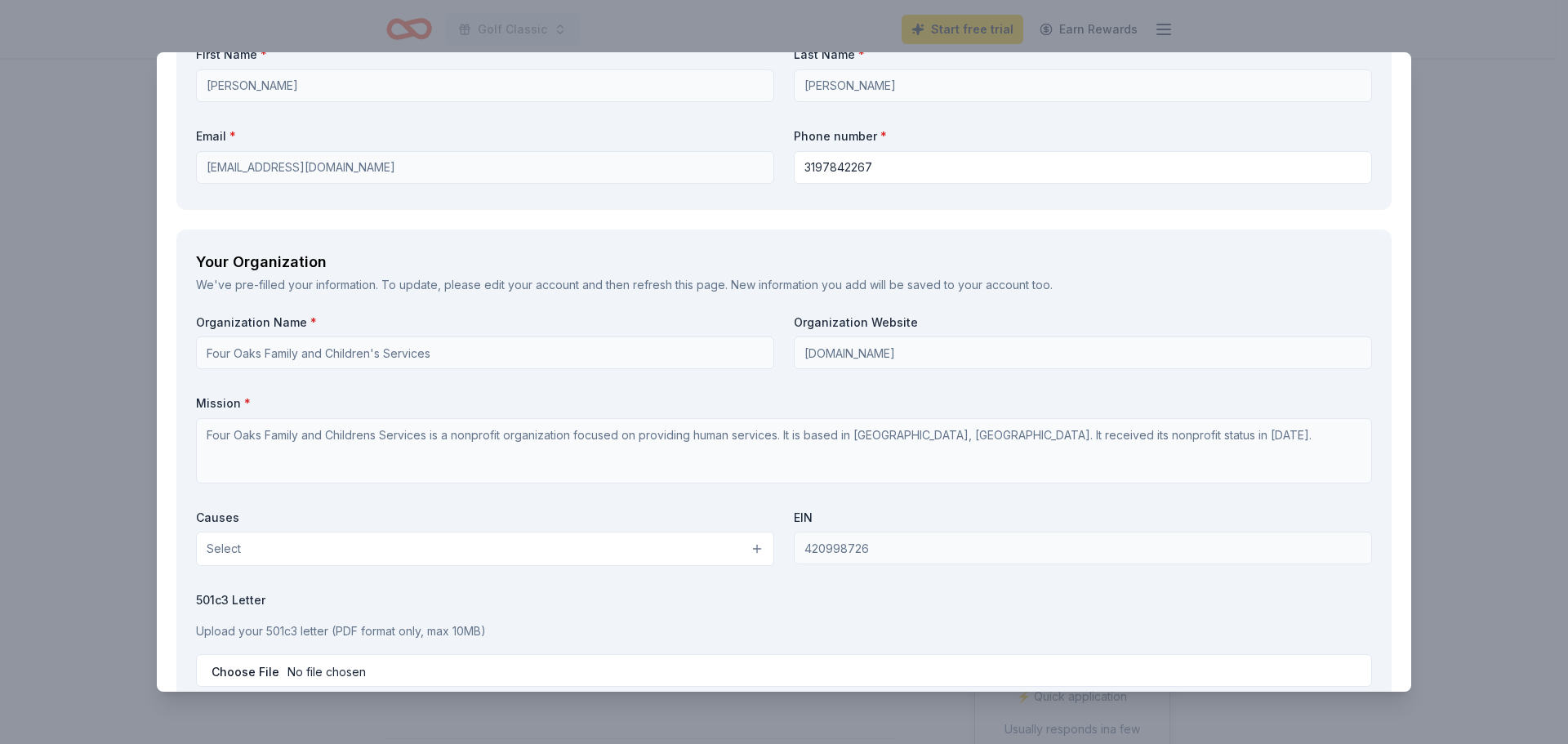
click at [318, 556] on button "Select" at bounding box center [484, 549] width 578 height 34
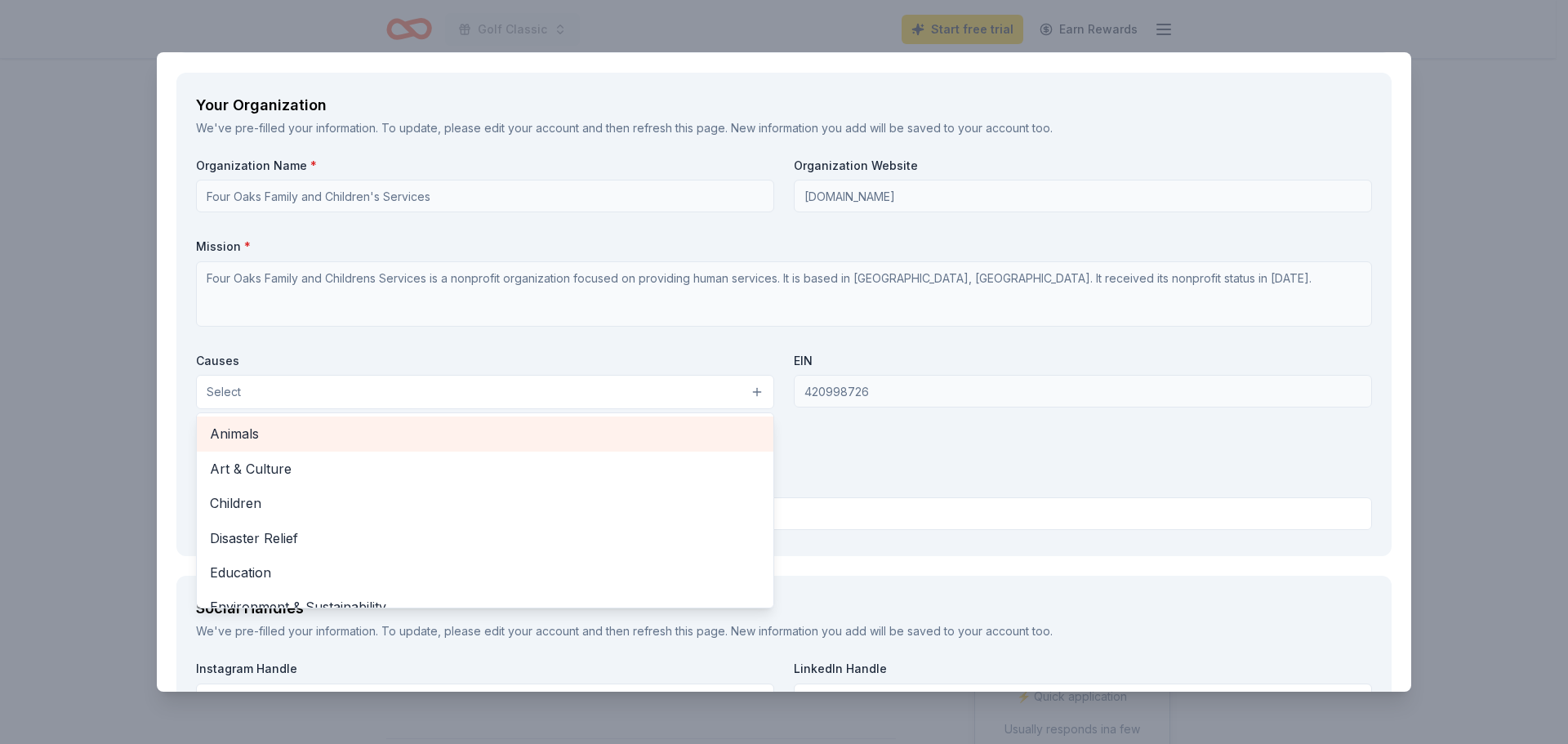
scroll to position [1388, 0]
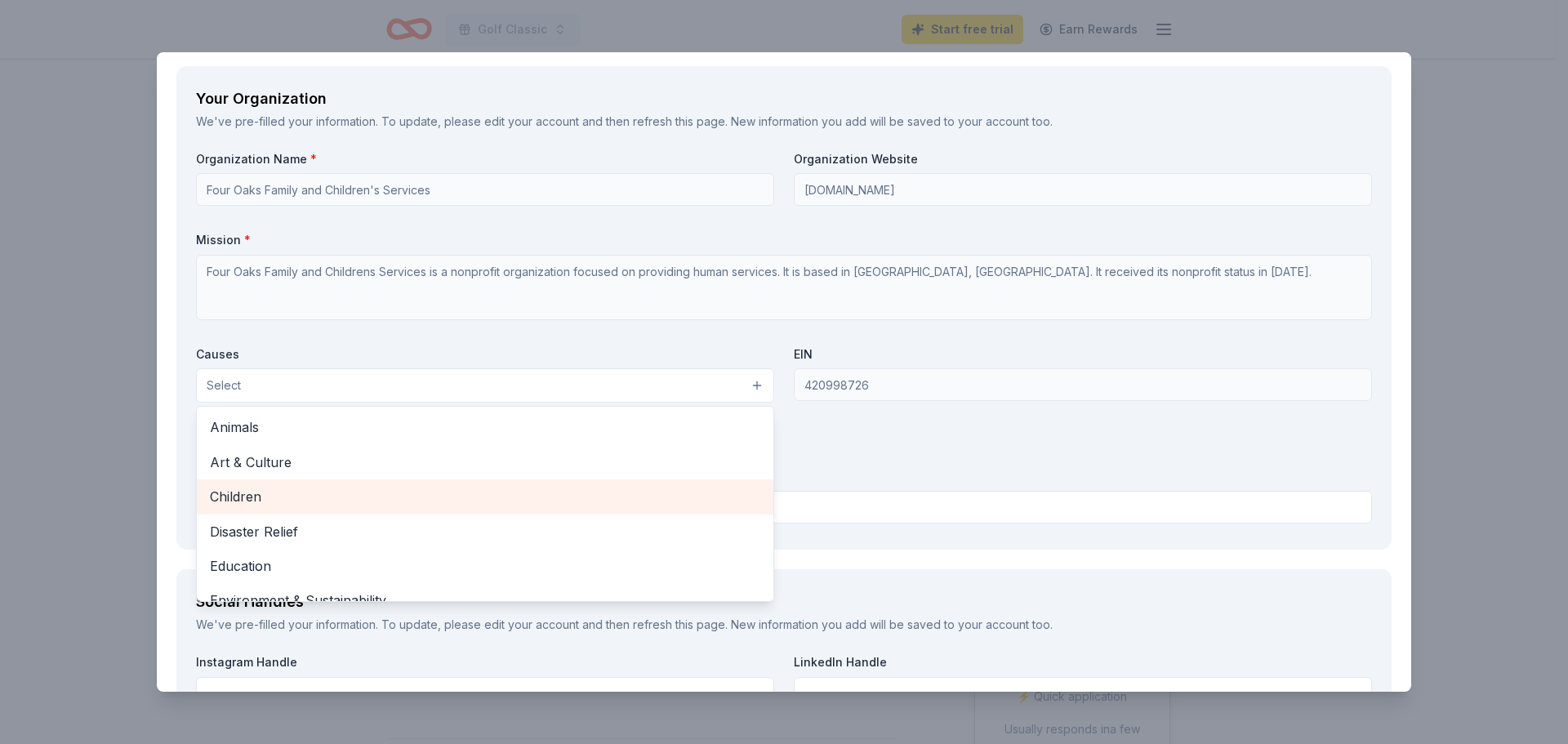
click at [251, 500] on span "Children" at bounding box center [484, 496] width 551 height 21
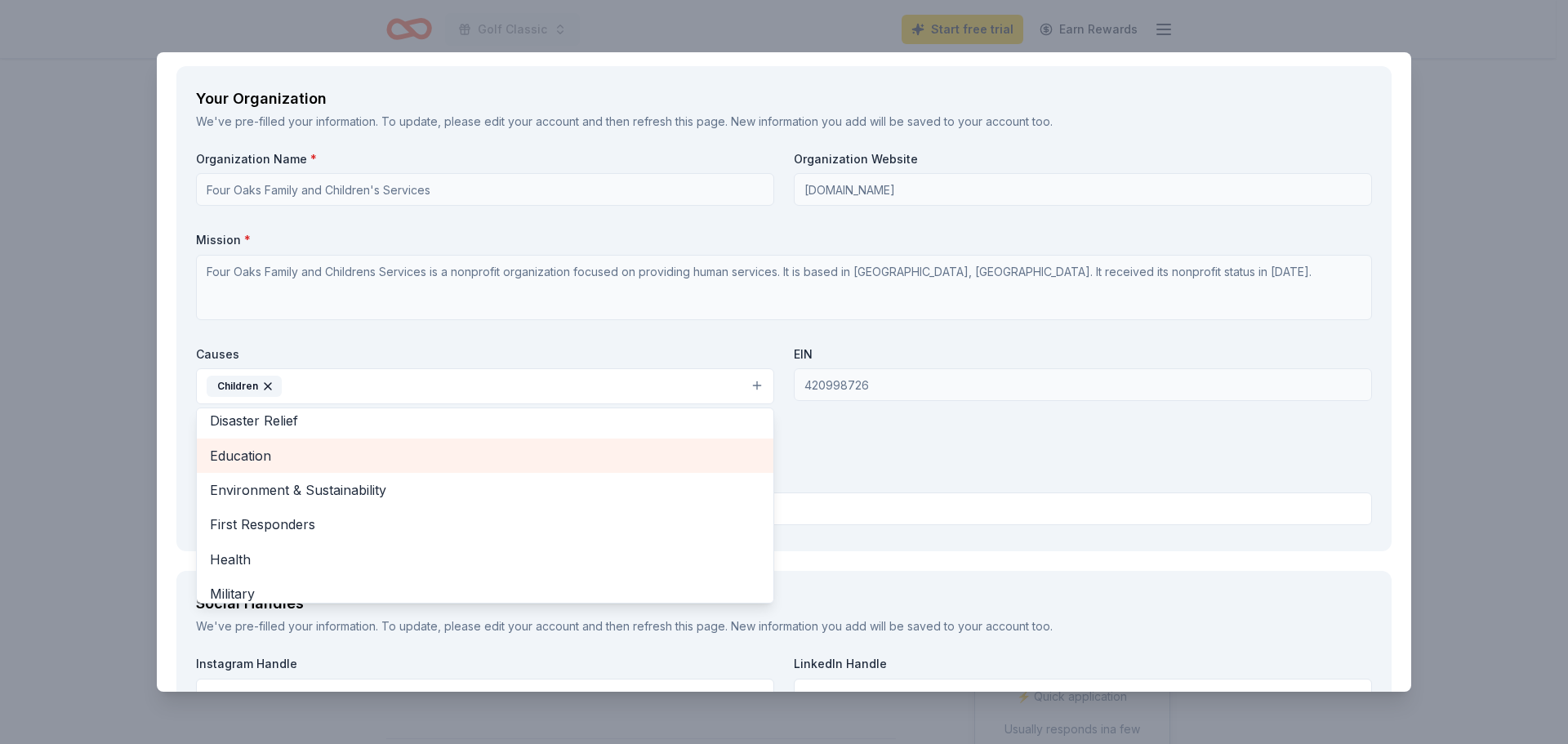
scroll to position [164, 0]
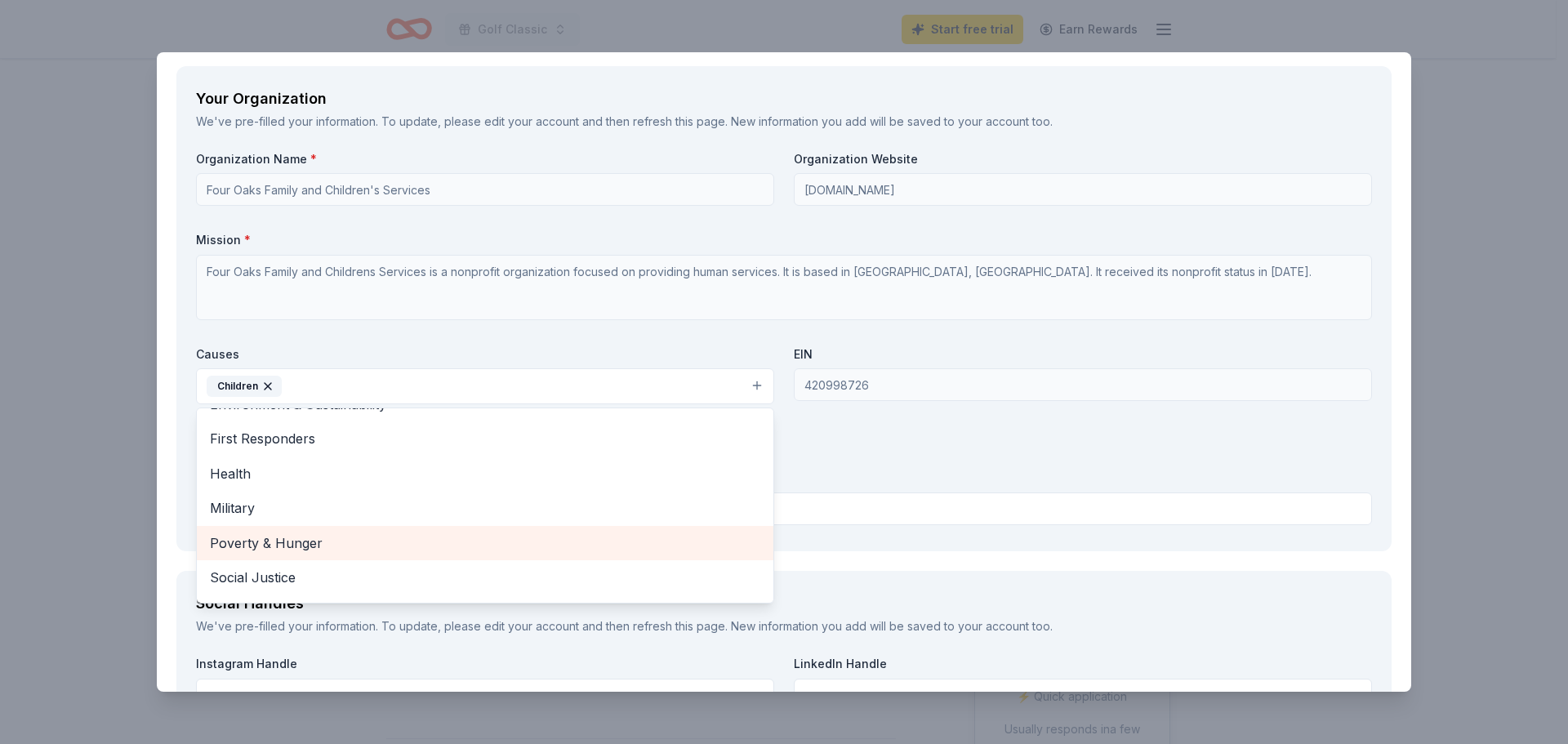
click at [296, 536] on span "Poverty & Hunger" at bounding box center [484, 543] width 551 height 21
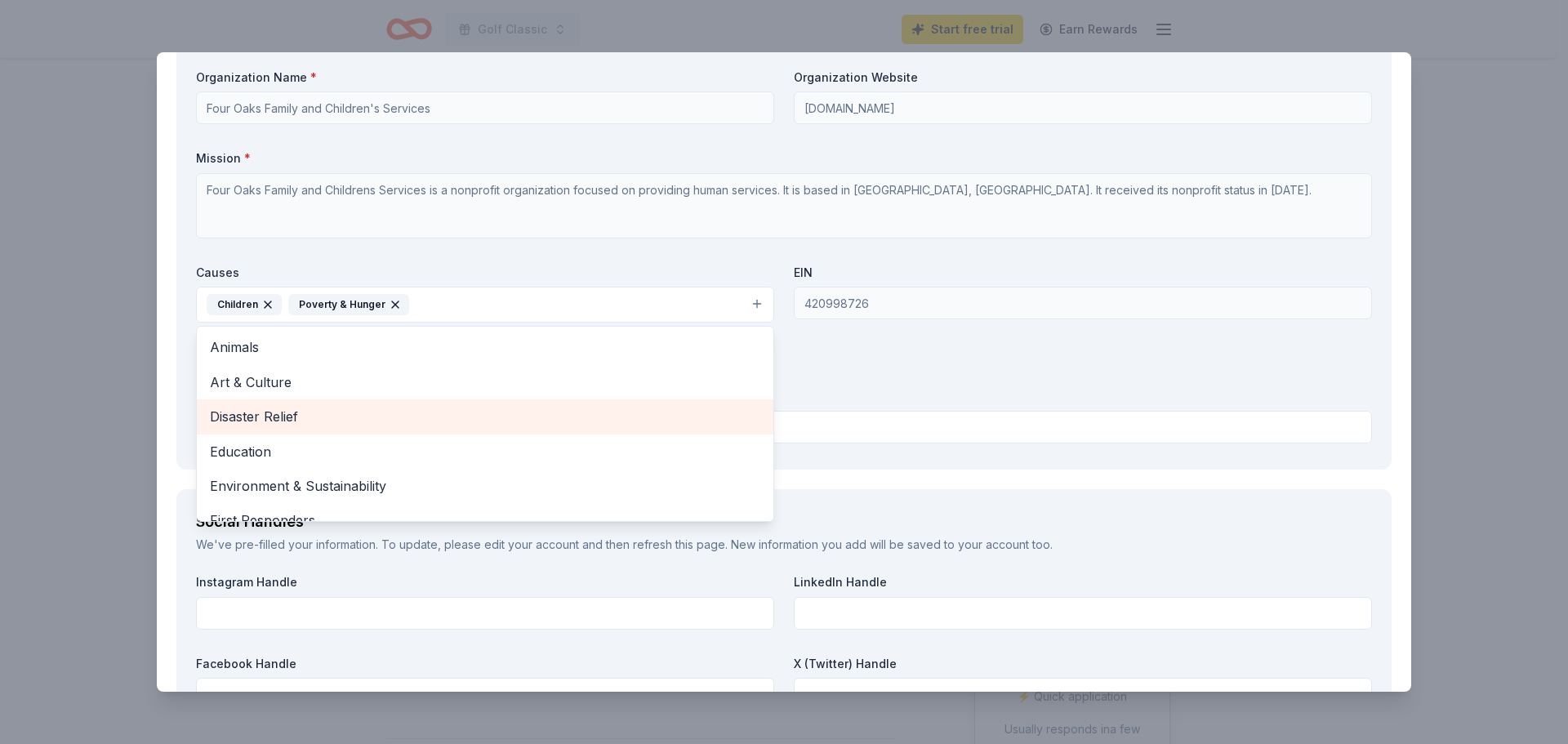
scroll to position [1388, 0]
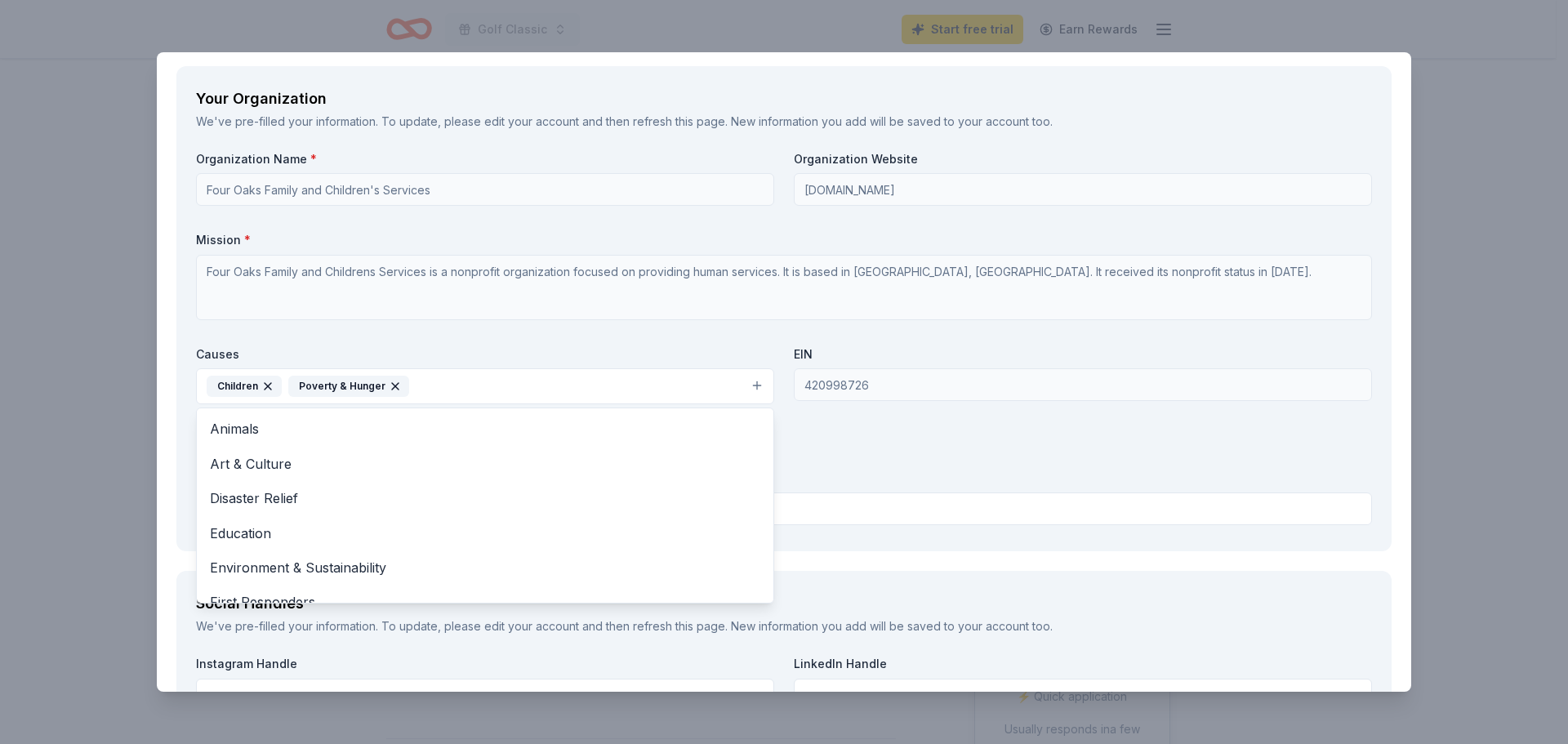
click at [524, 347] on div "Causes Children Poverty & Hunger Animals Art & Culture Disaster Relief Educatio…" at bounding box center [484, 375] width 578 height 59
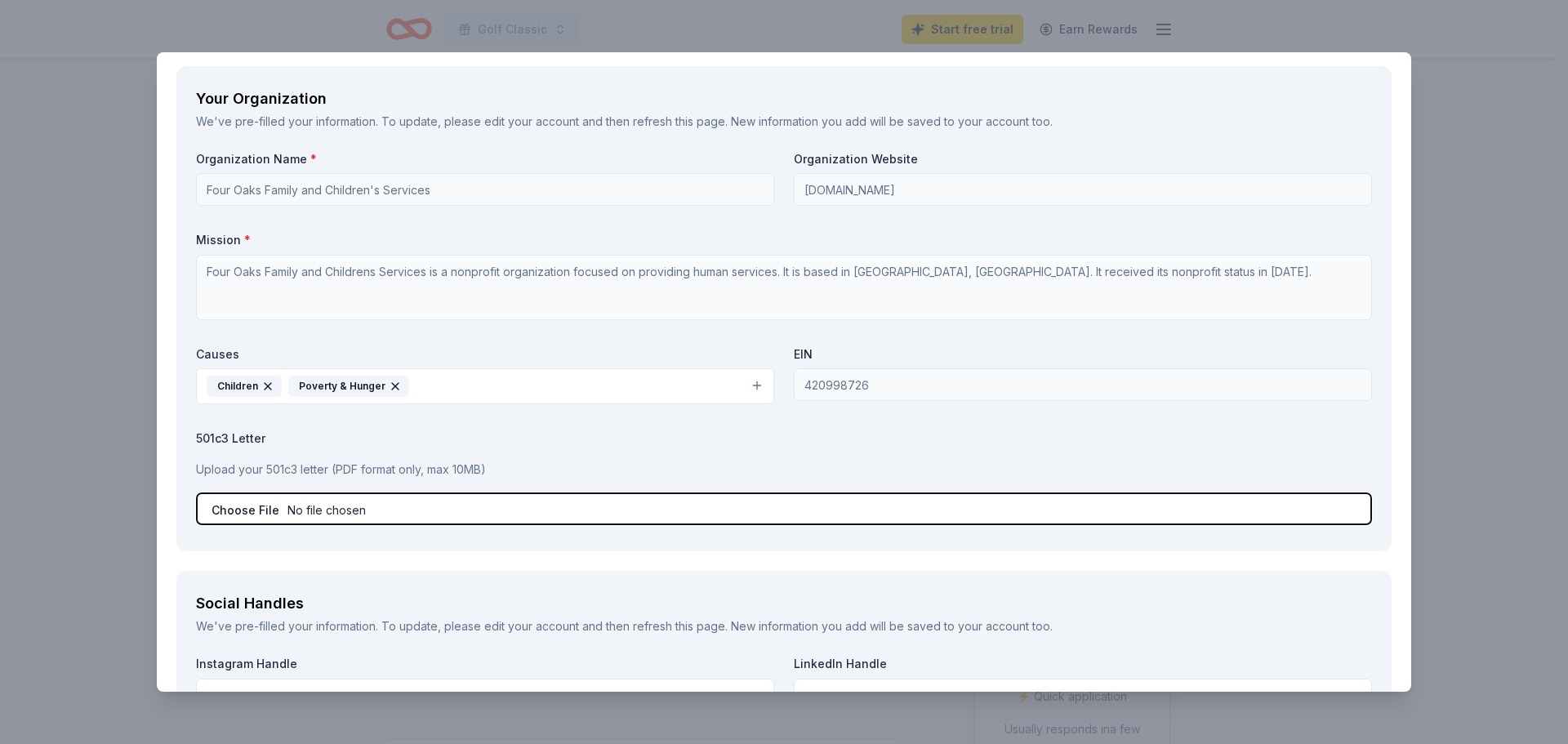
click at [254, 502] on input "file" at bounding box center [784, 508] width 1176 height 33
type input "C:\fakepath\501c3 Acknowledgement Letter - Four Oaks.pdf"
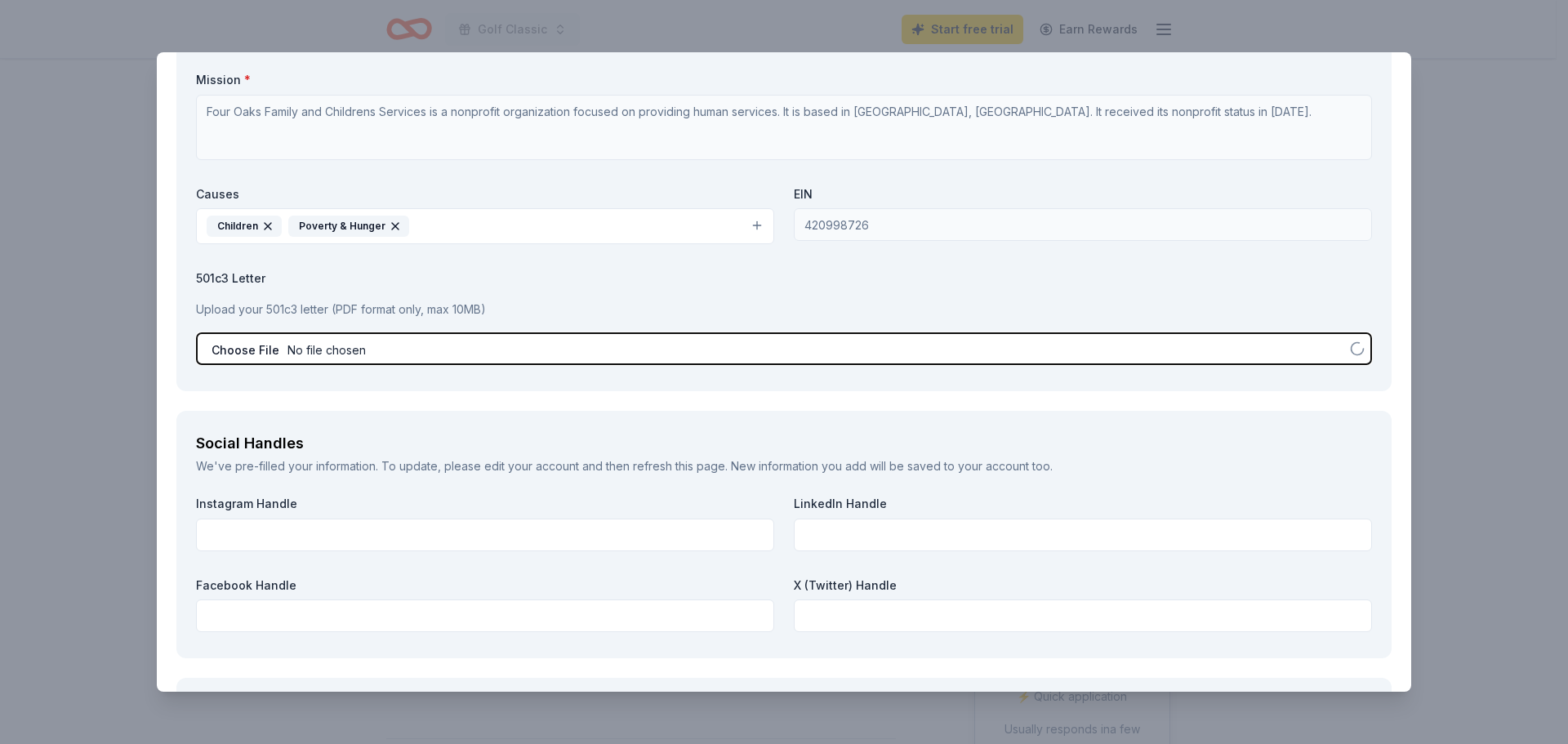
scroll to position [1552, 0]
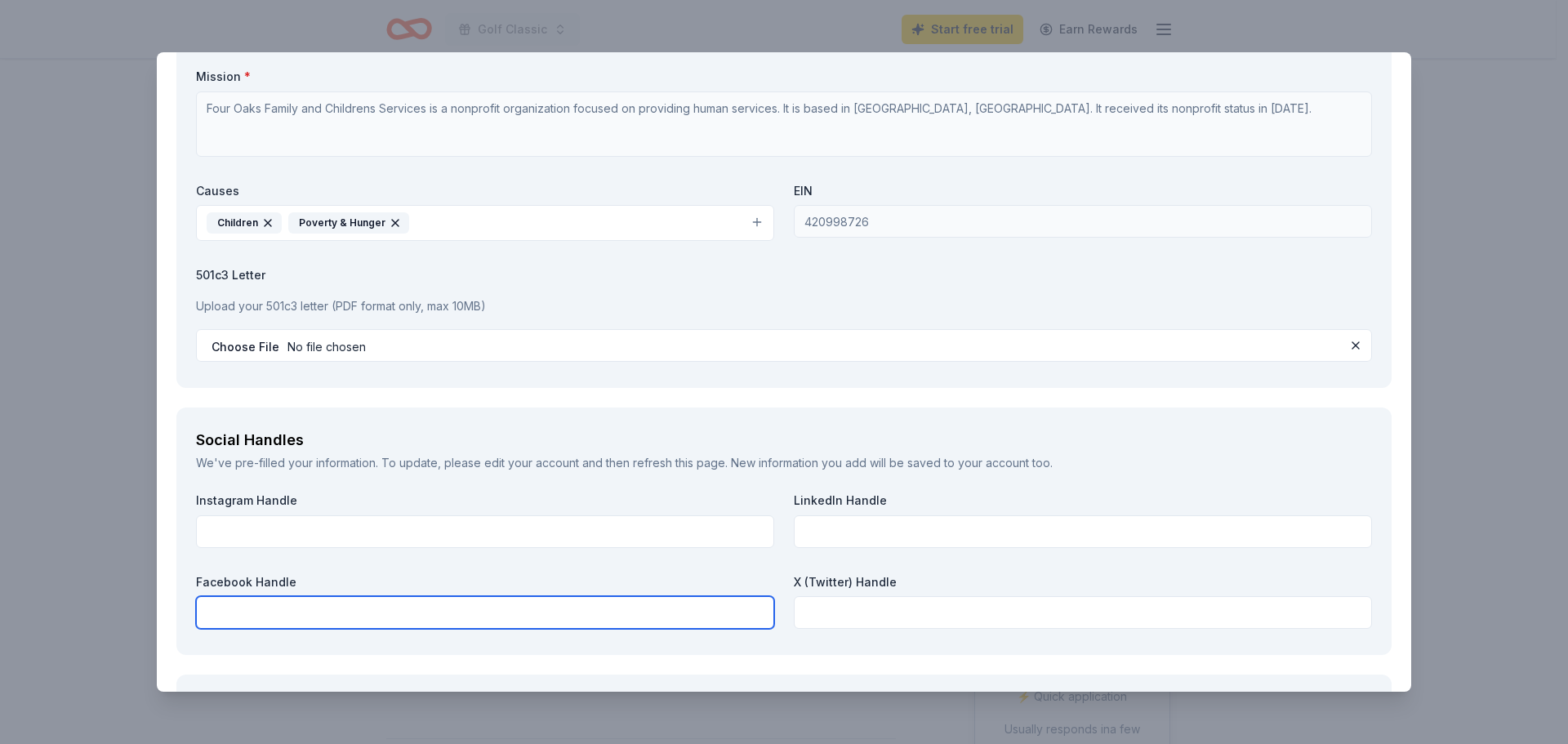
click at [248, 611] on input "text" at bounding box center [484, 613] width 578 height 33
paste input "https://www.facebook.com/fouroakstoday"
type input "https://www.facebook.com/fouroakstoday"
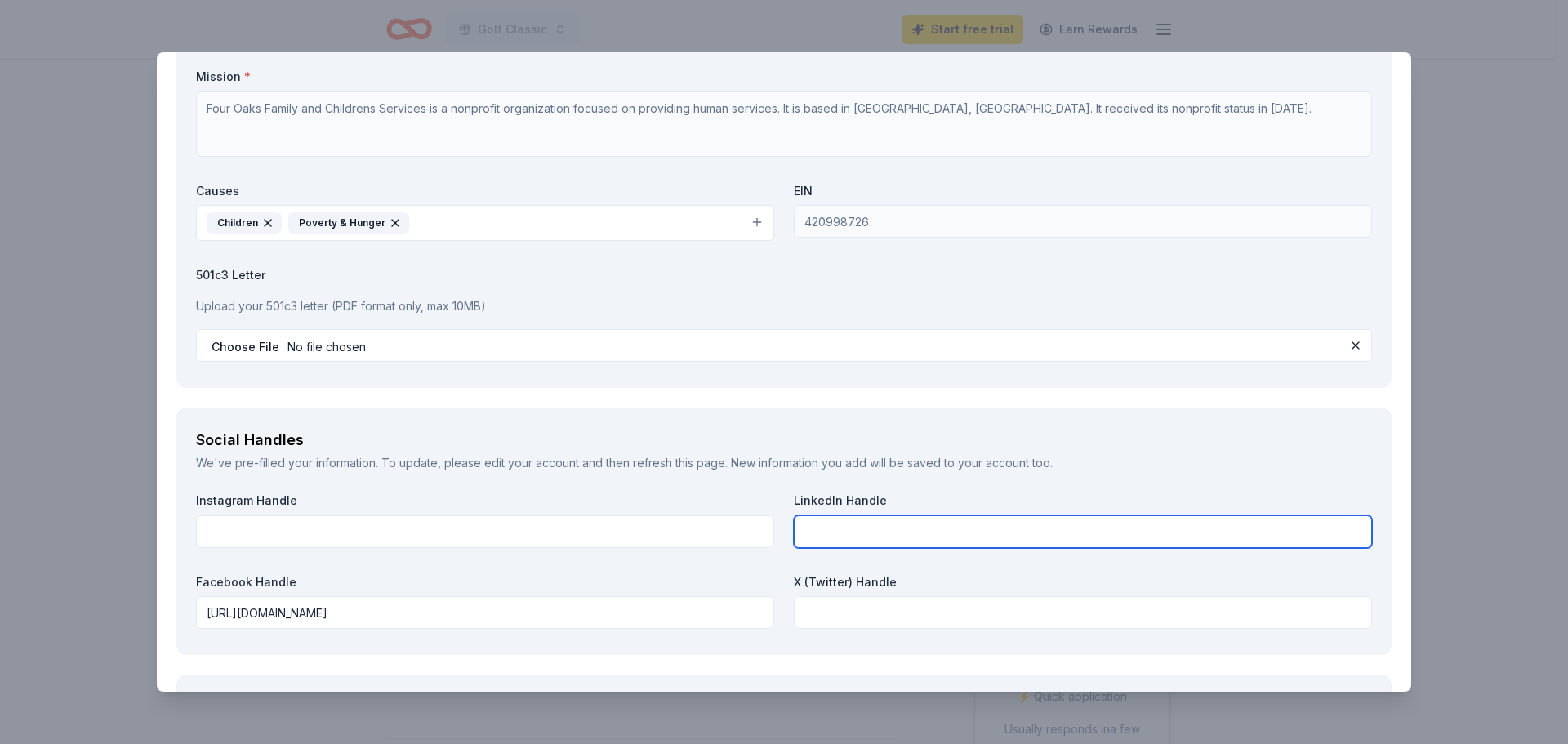
click at [826, 528] on input "text" at bounding box center [1083, 531] width 578 height 33
paste input "https://www.linkedin.com/company/fouroaks/"
type input "https://www.linkedin.com/company/fouroaks/"
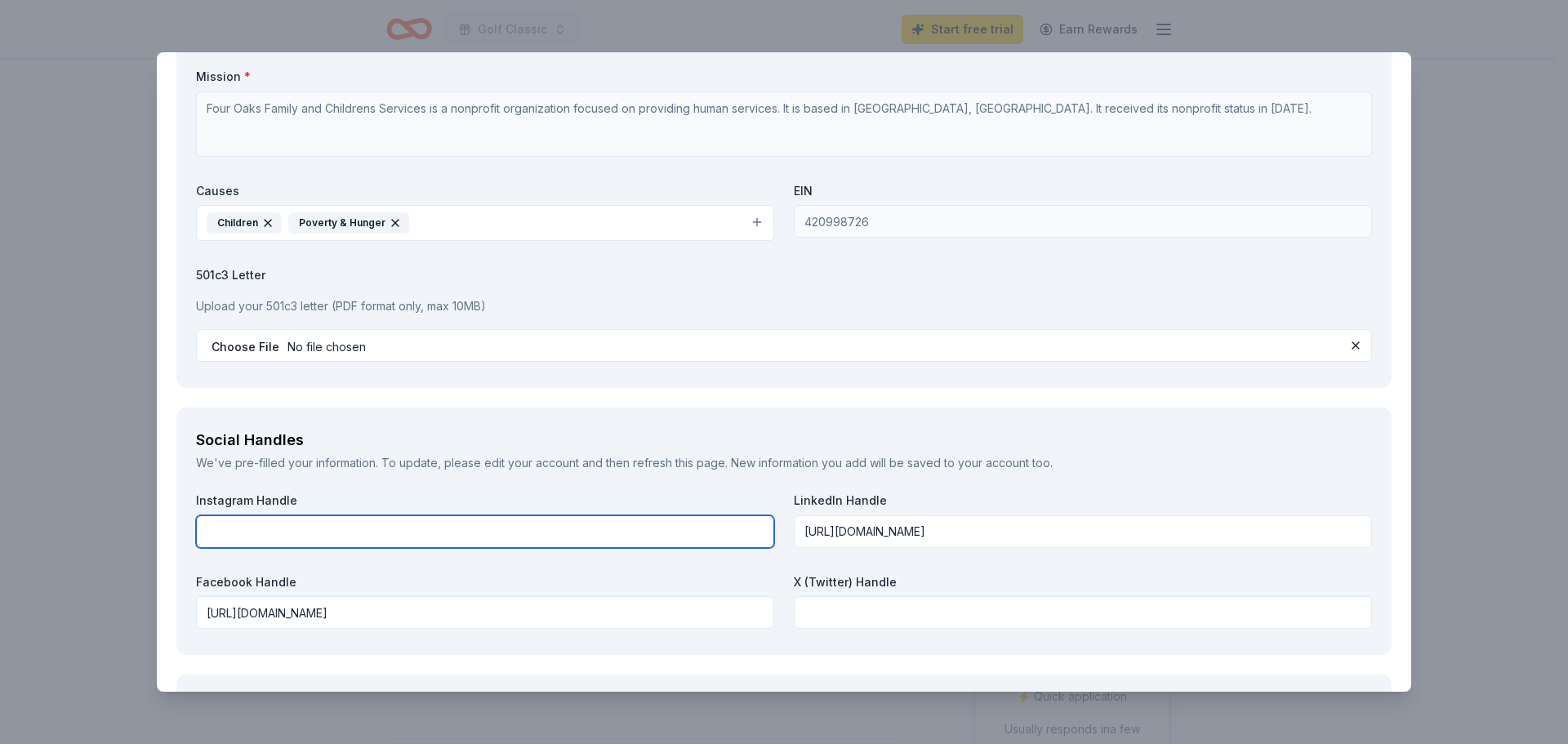
click at [254, 534] on input "text" at bounding box center [484, 531] width 578 height 33
paste input "https://www.instagram.com/fouroakstoday/"
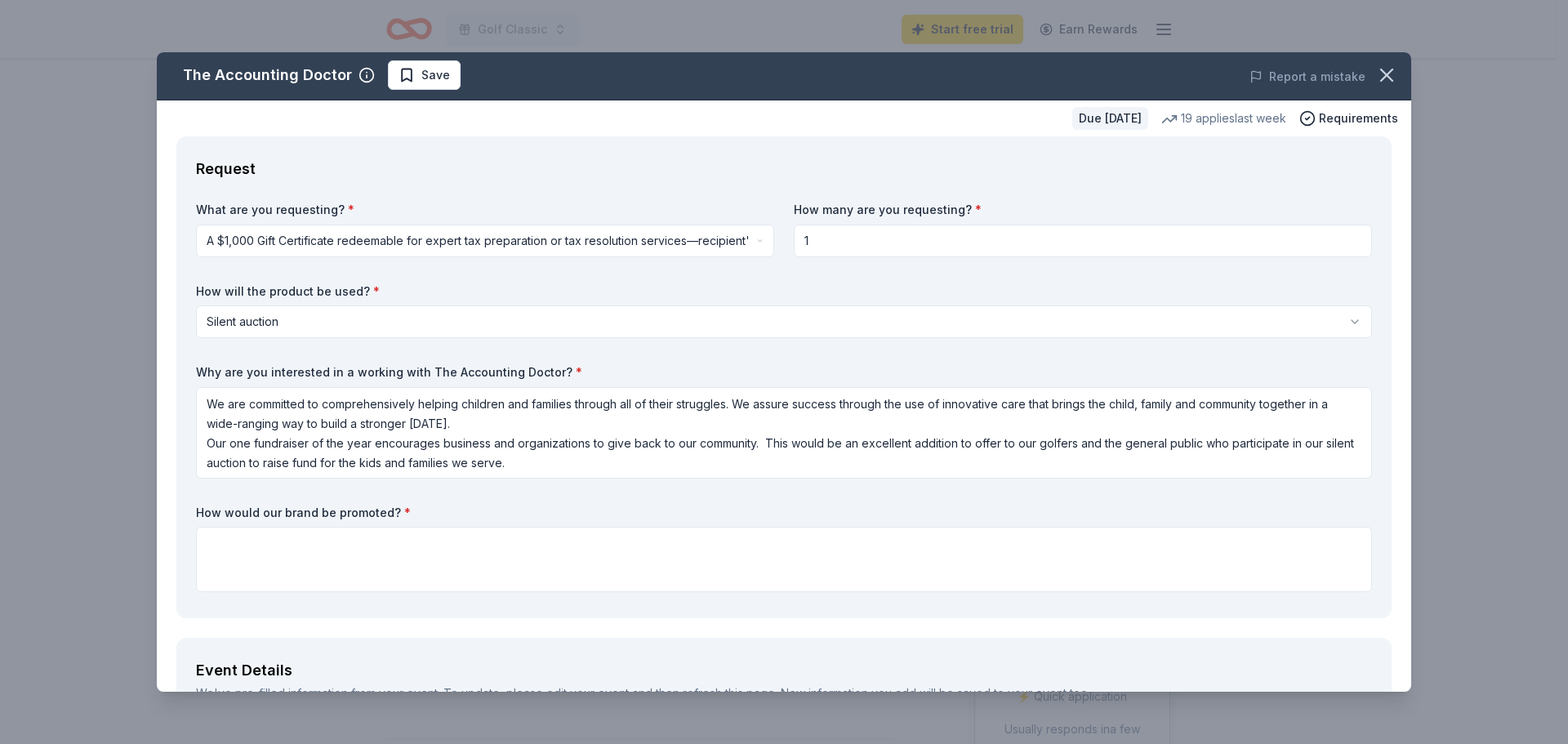
scroll to position [0, 0]
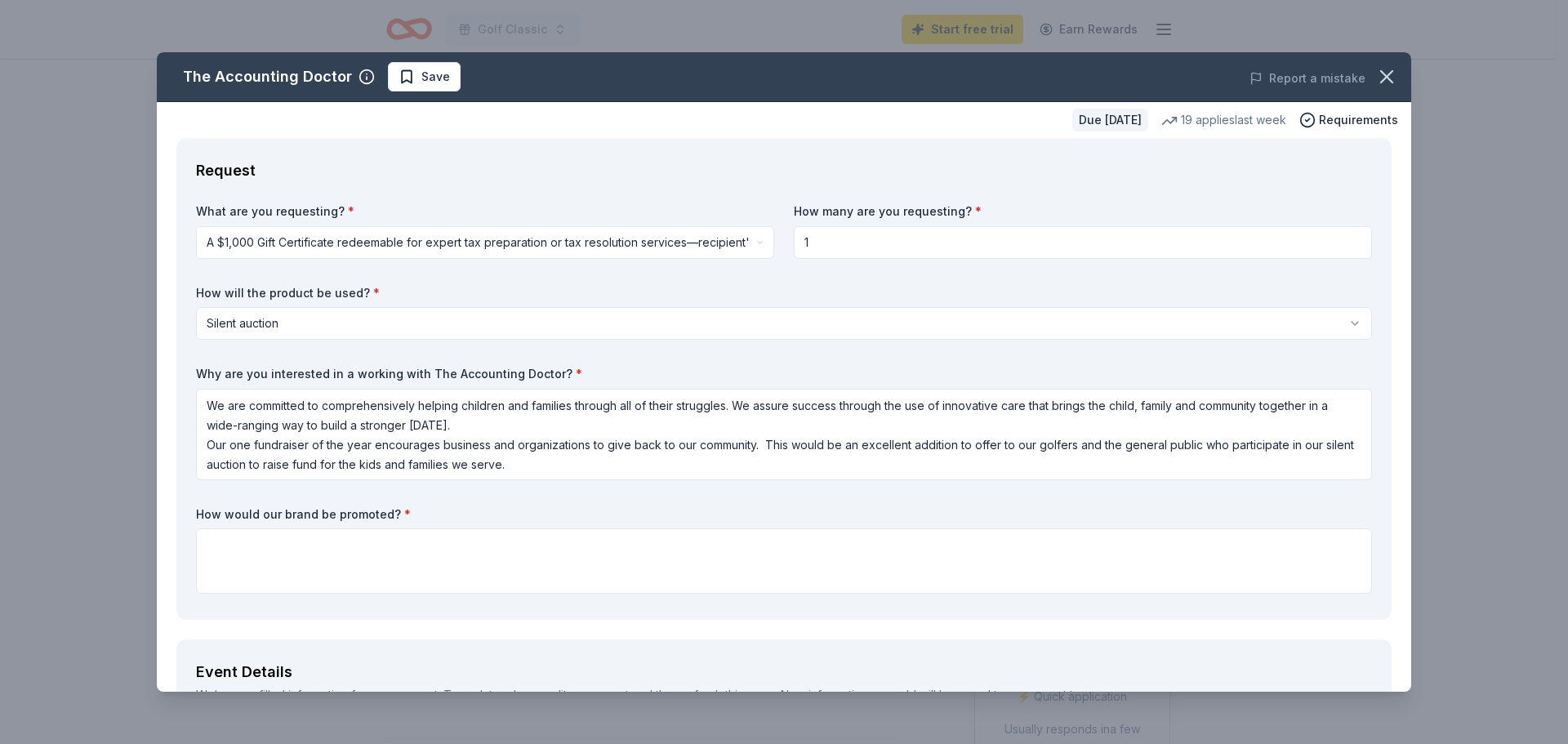
type input "https://www.instagram.com/fouroakstoday/"
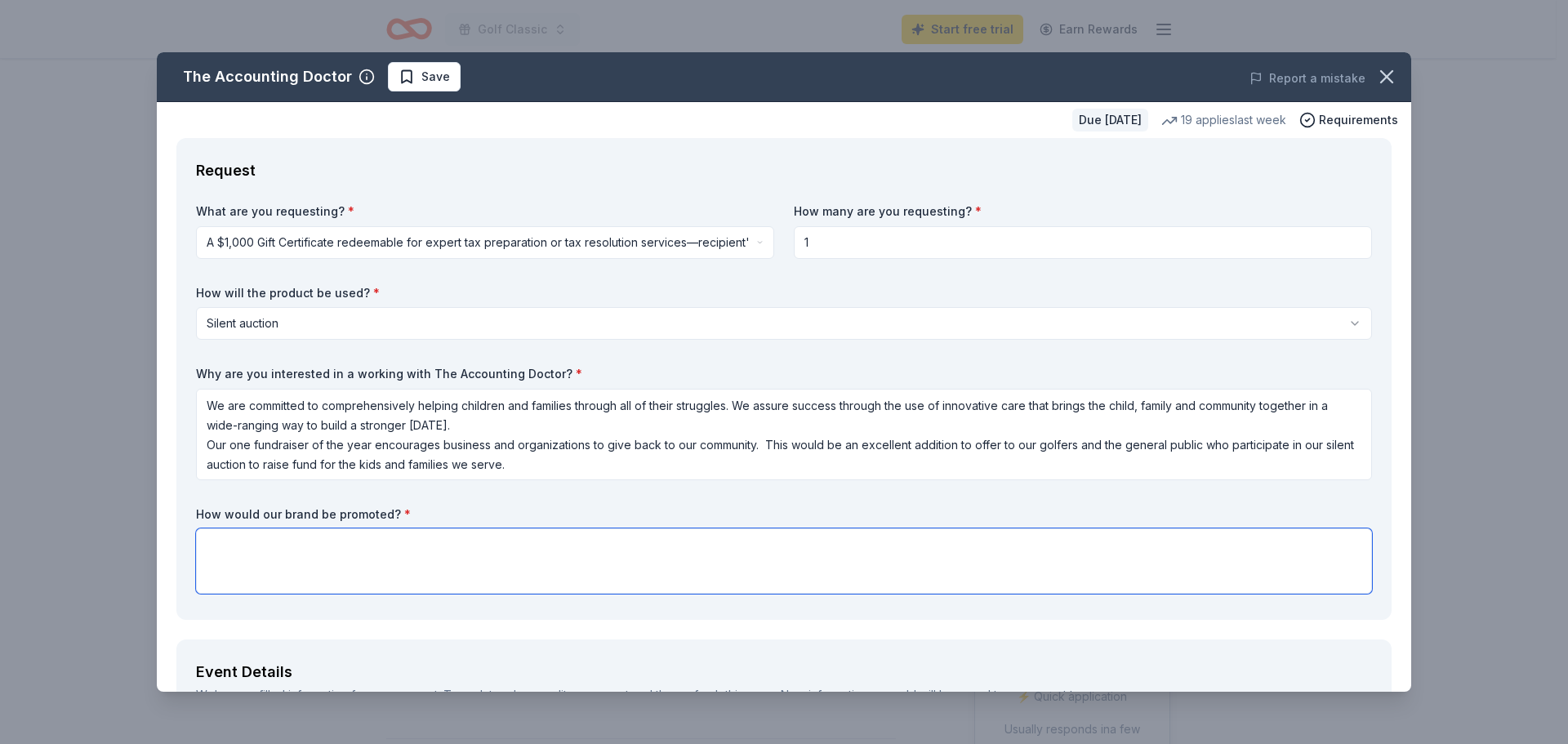
click at [224, 547] on textarea at bounding box center [784, 561] width 1176 height 65
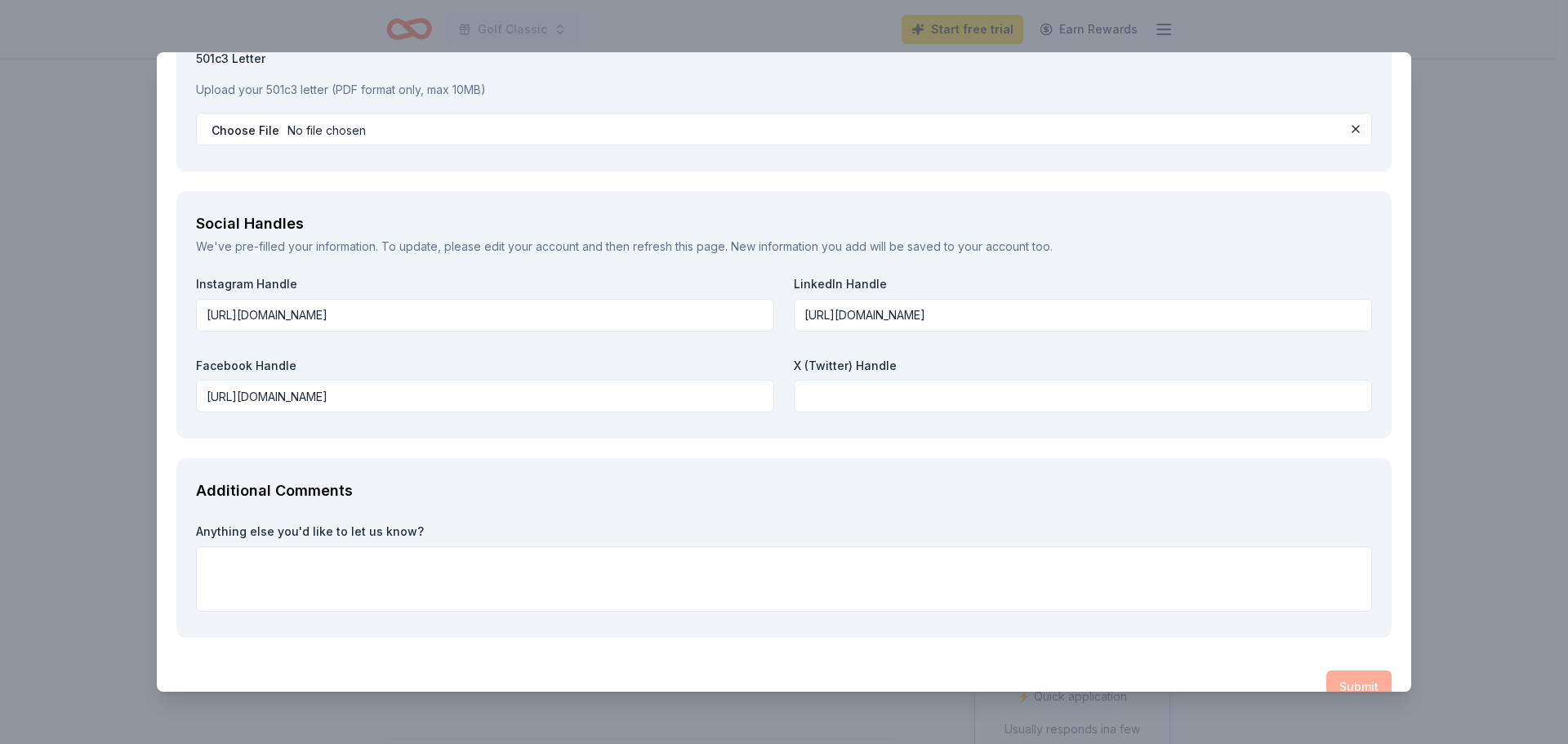
scroll to position [1797, 0]
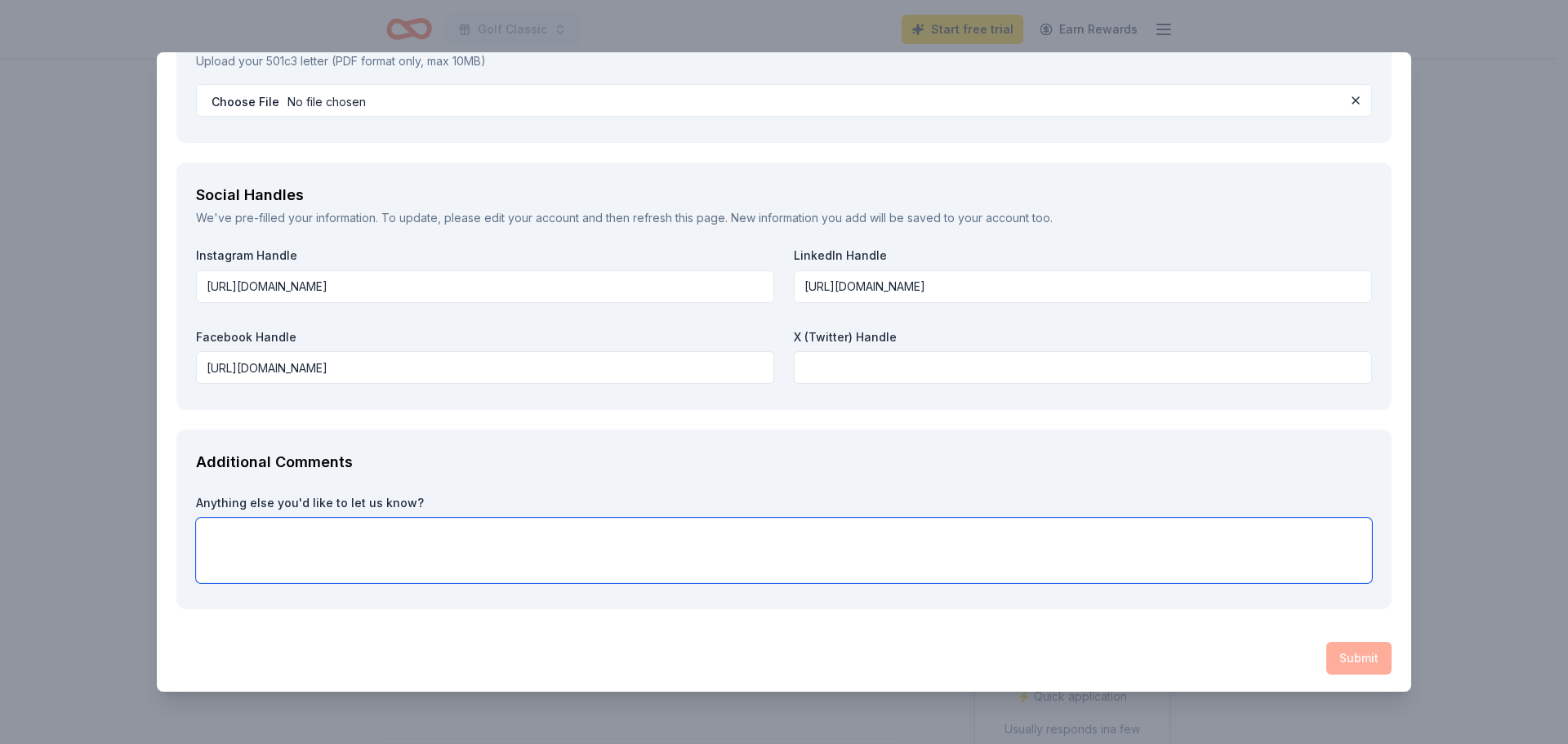
click at [224, 538] on textarea at bounding box center [784, 550] width 1176 height 65
paste textarea "n addition to raising unrestricted funds, the event helps fund the Four Oaks Ac…"
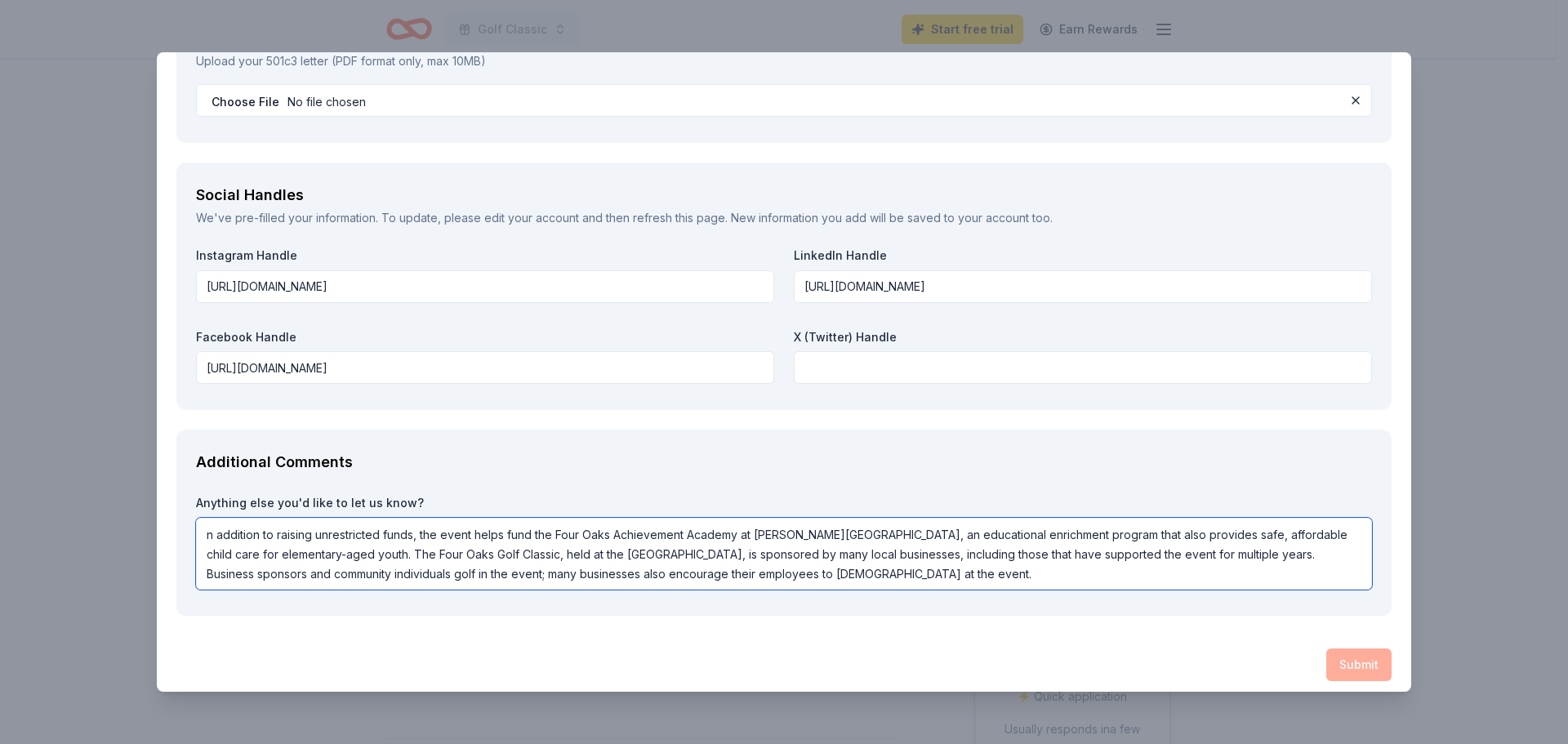
click at [205, 536] on textarea "n addition to raising unrestricted funds, the event helps fund the Four Oaks Ac…" at bounding box center [784, 553] width 1176 height 72
type textarea "In addition to raising unrestricted funds, the event helps fund the Four Oaks A…"
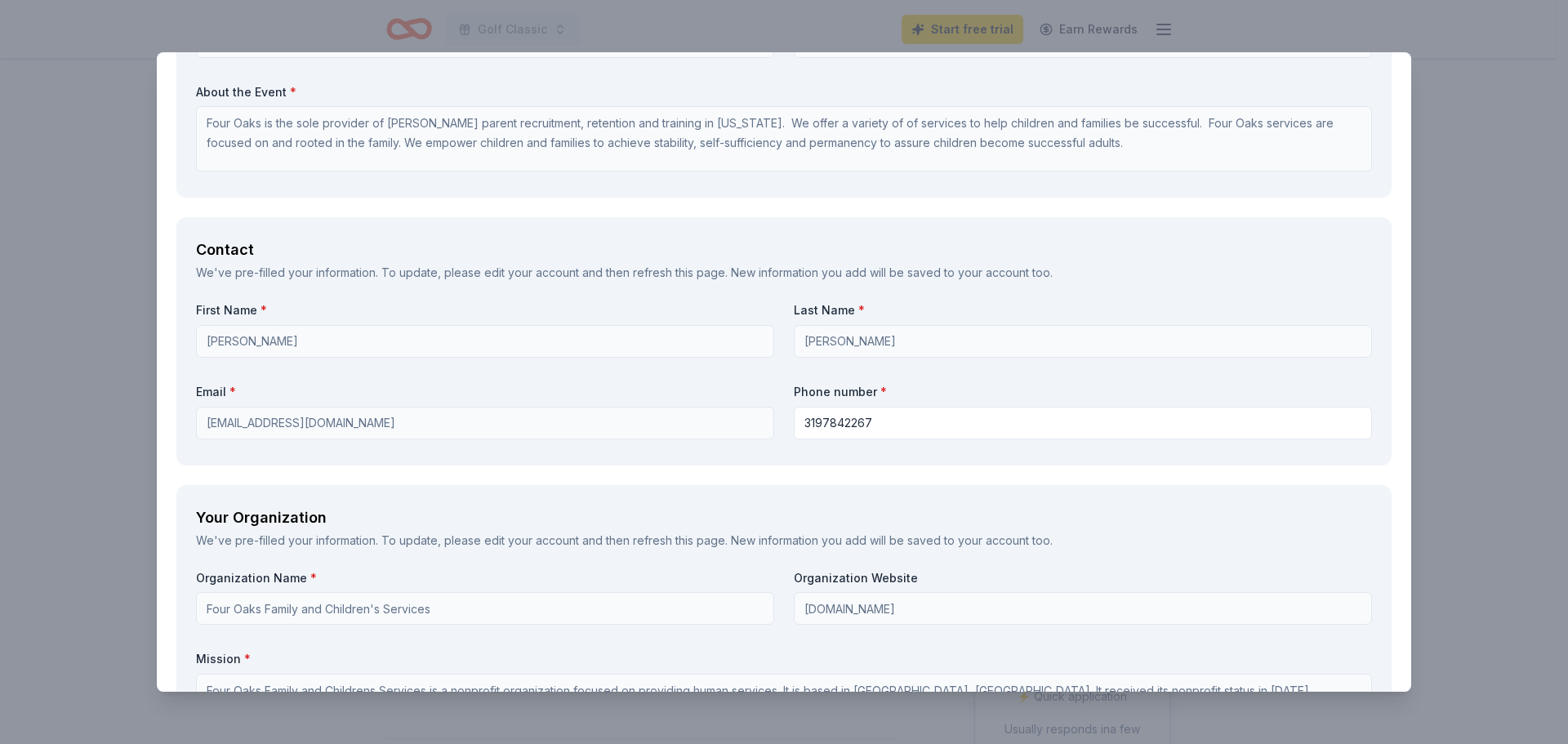
scroll to position [898, 0]
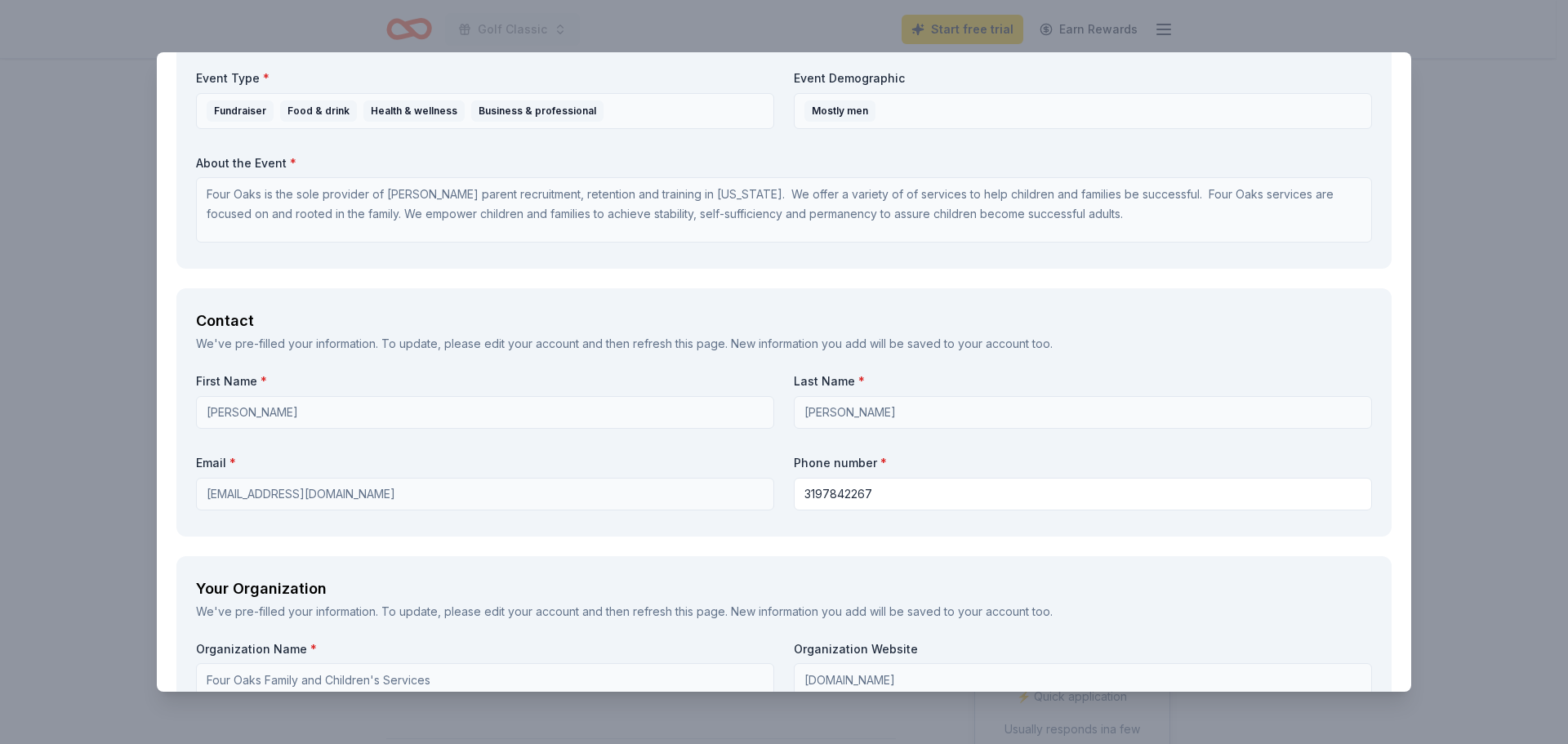
drag, startPoint x: 1548, startPoint y: 3, endPoint x: 1536, endPoint y: 193, distance: 190.4
click at [1536, 193] on div "The Accounting Doctor Save Report a mistake Due in 236 days 19 applies last wee…" at bounding box center [784, 372] width 1568 height 744
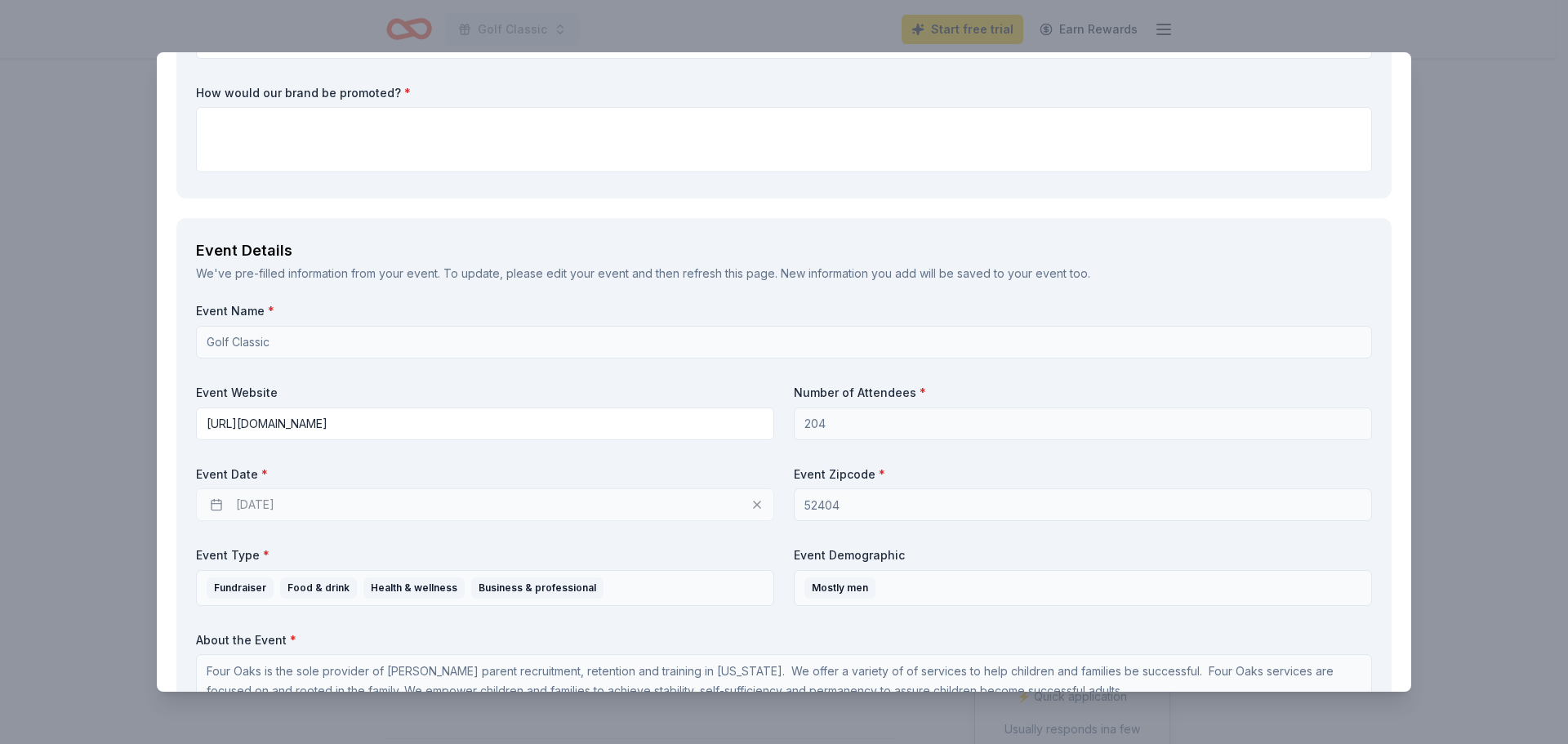
scroll to position [164, 0]
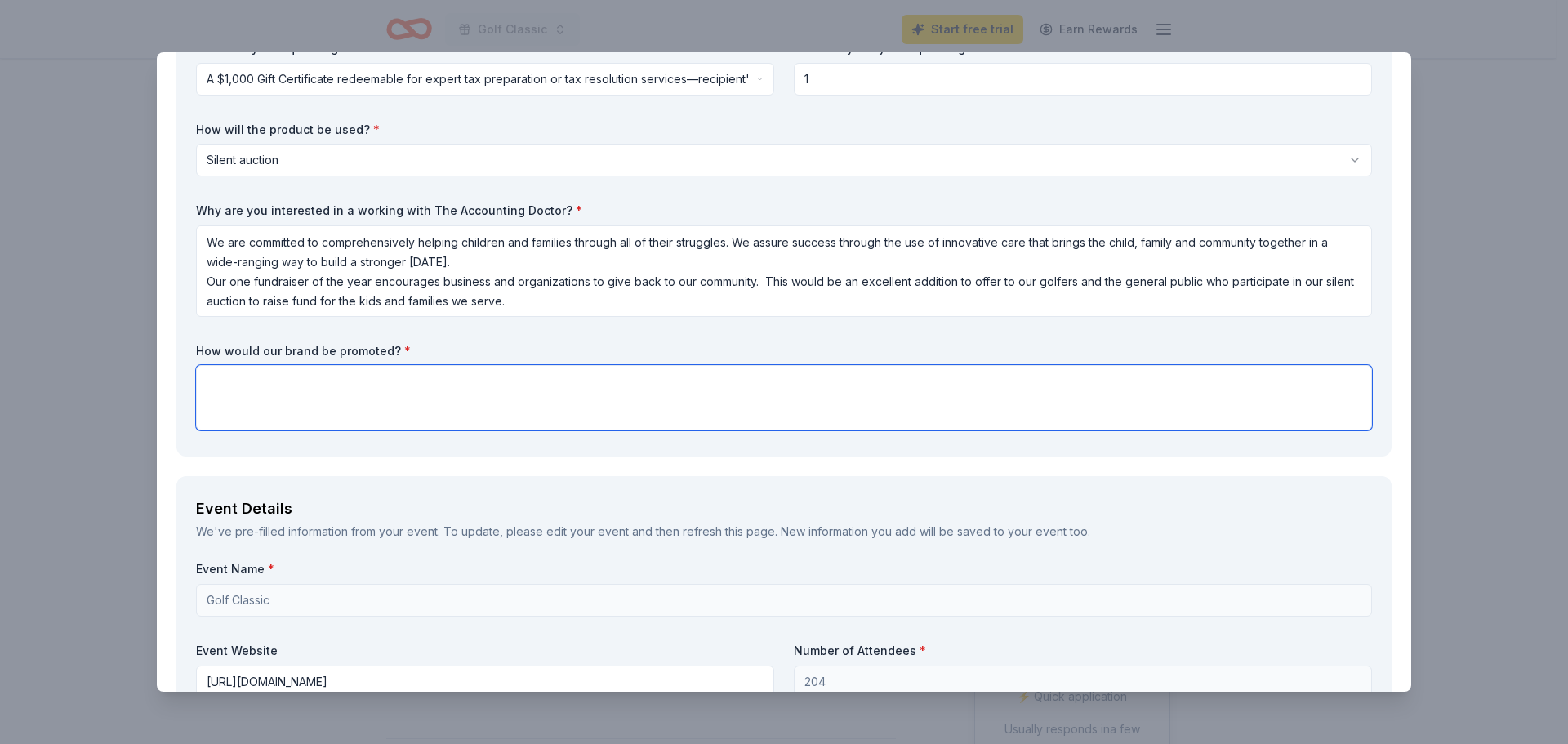
click at [260, 372] on textarea at bounding box center [784, 397] width 1176 height 65
paste textarea "The auction is promoted via our aution platform through our website, social med…"
click at [394, 384] on textarea "The auction is promoted via our aution platform through our website, social med…" at bounding box center [784, 397] width 1176 height 65
type textarea "The auction is promoted via our auction platform through our website, social me…"
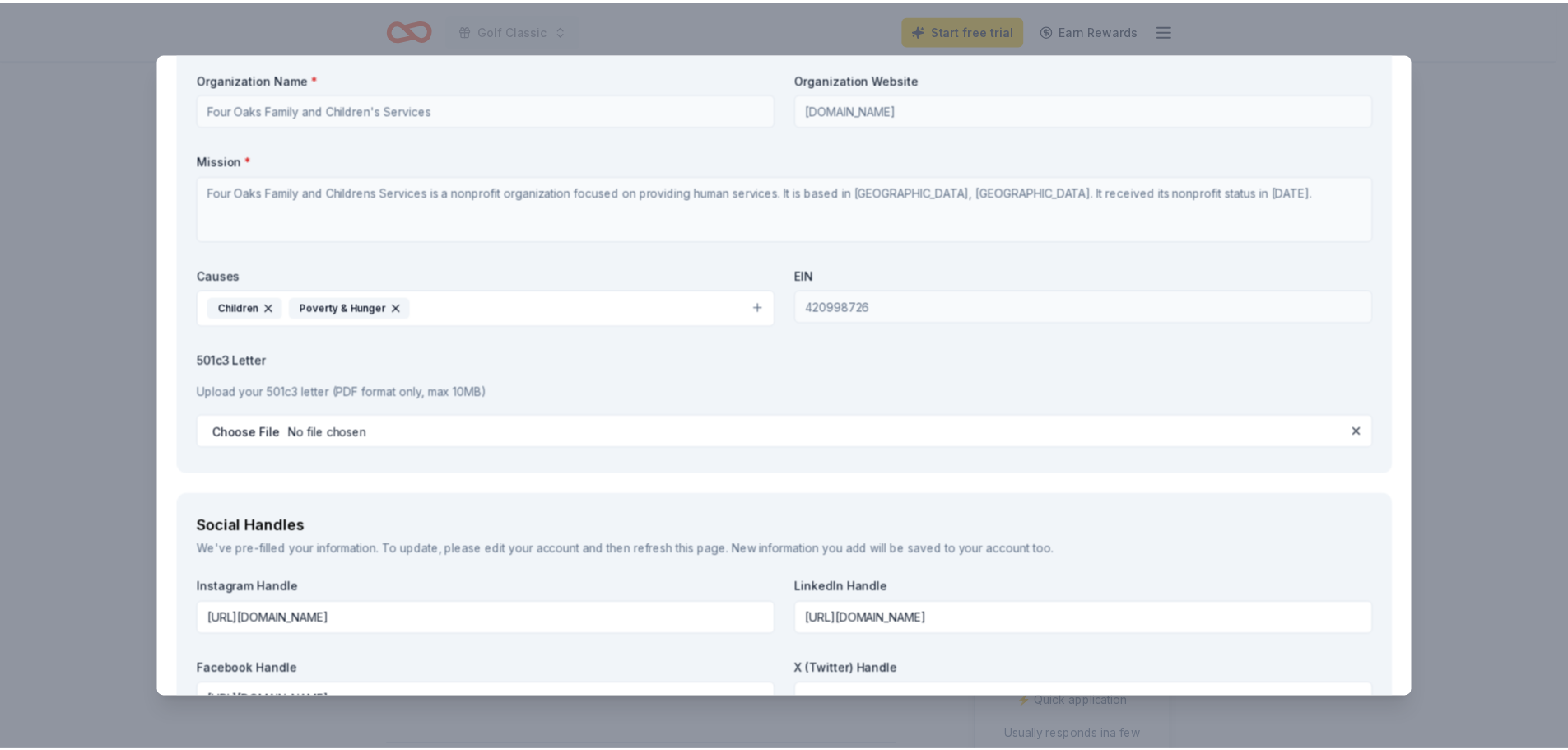
scroll to position [1820, 0]
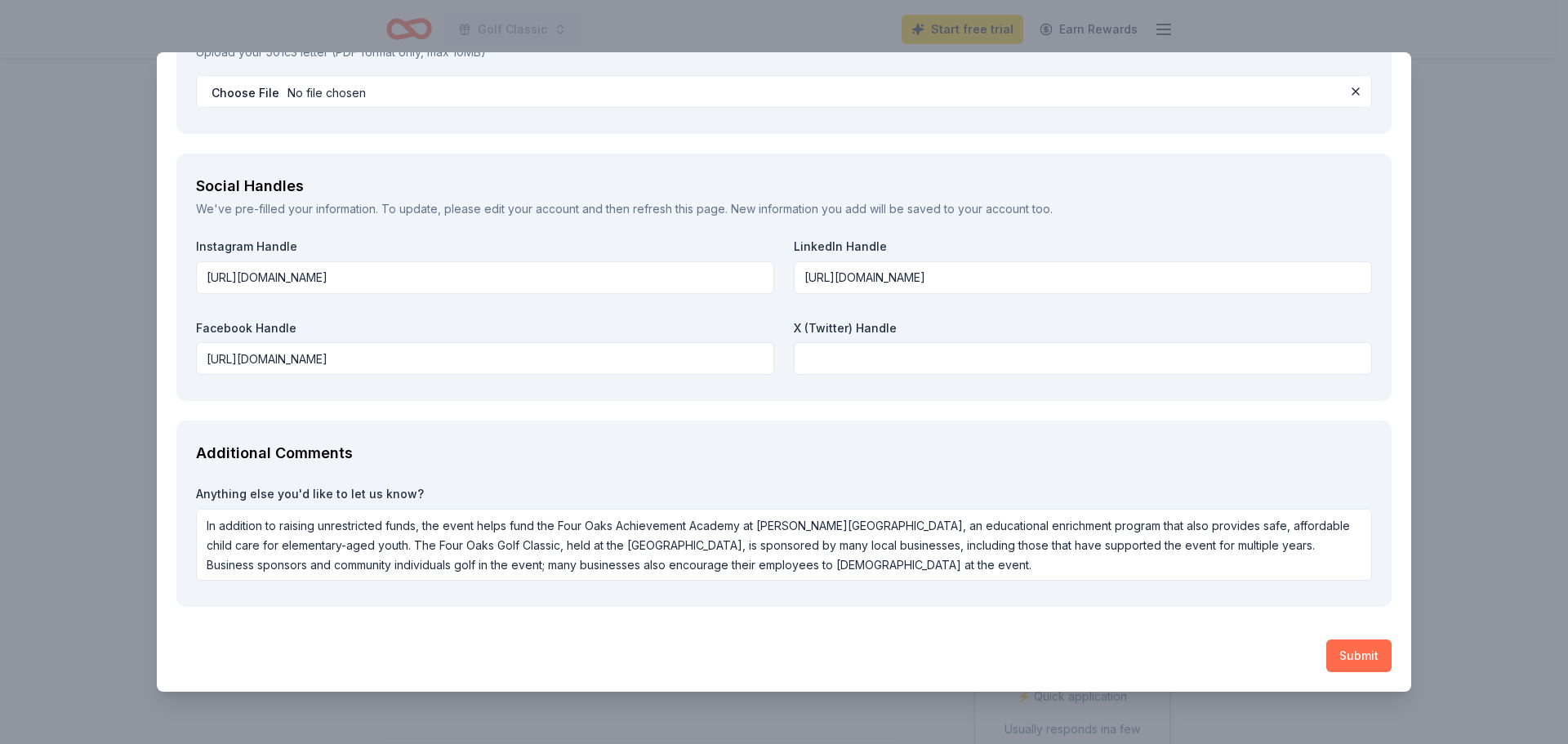
click at [1345, 651] on button "Submit" at bounding box center [1358, 656] width 65 height 33
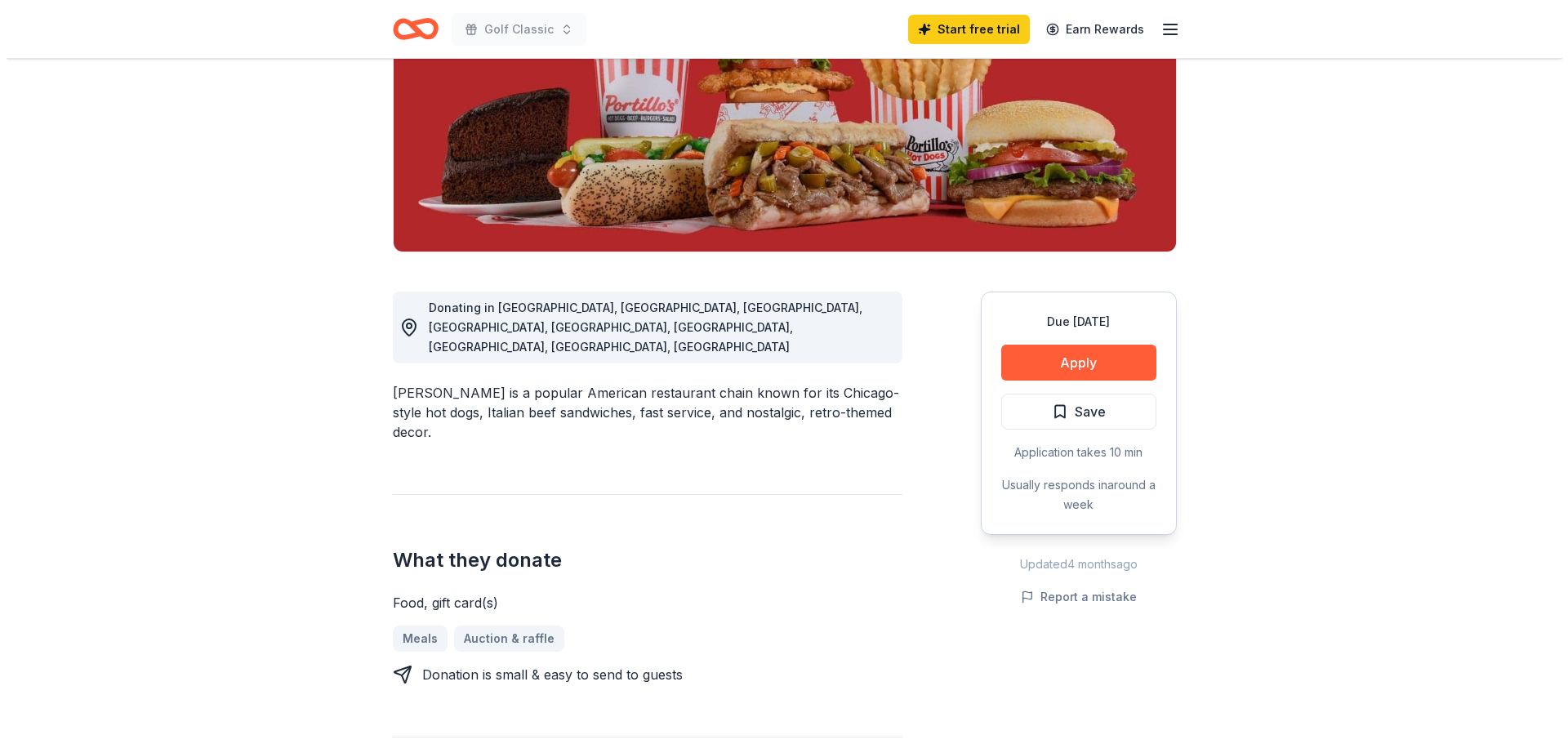
scroll to position [245, 0]
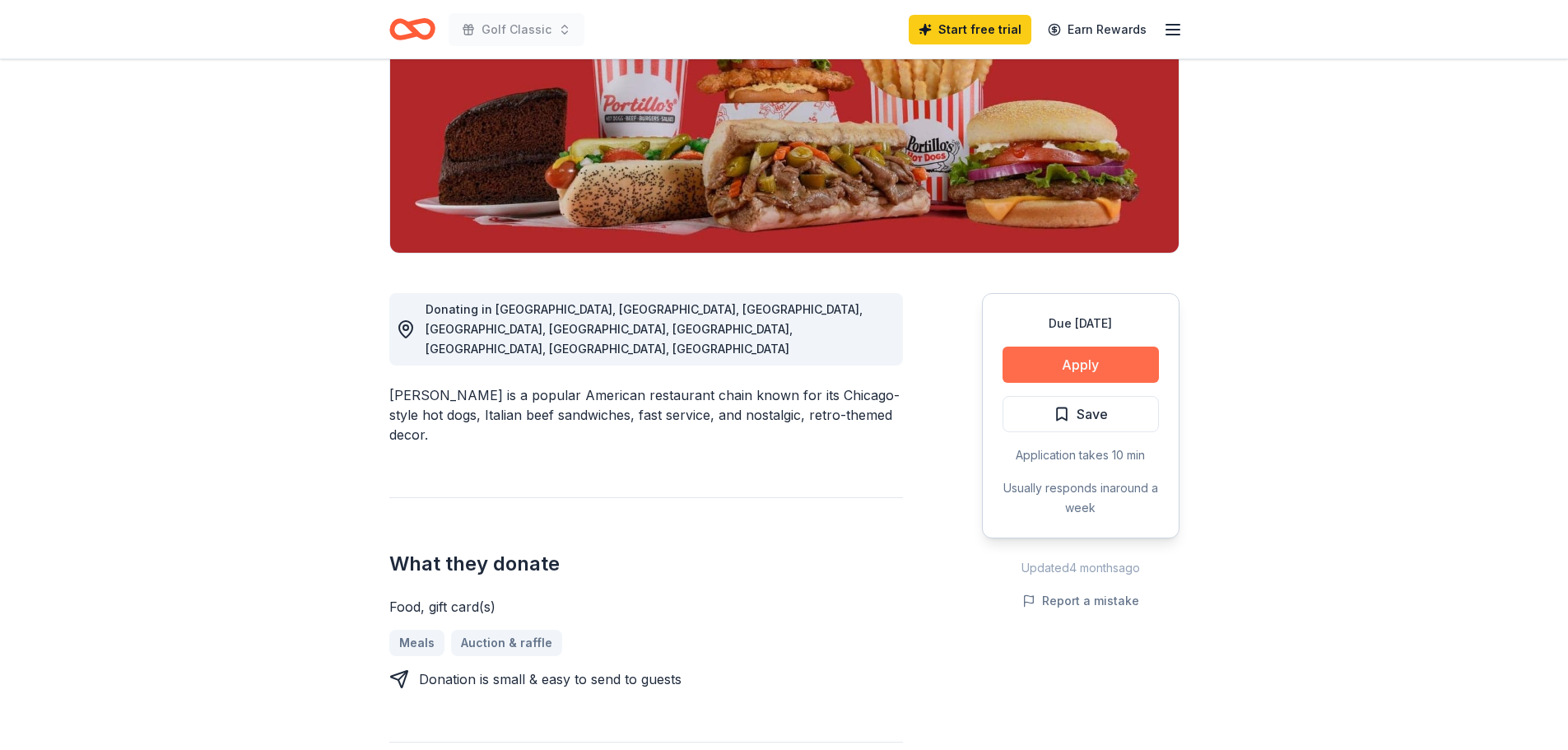
click at [1088, 365] on button "Apply" at bounding box center [1080, 364] width 156 height 36
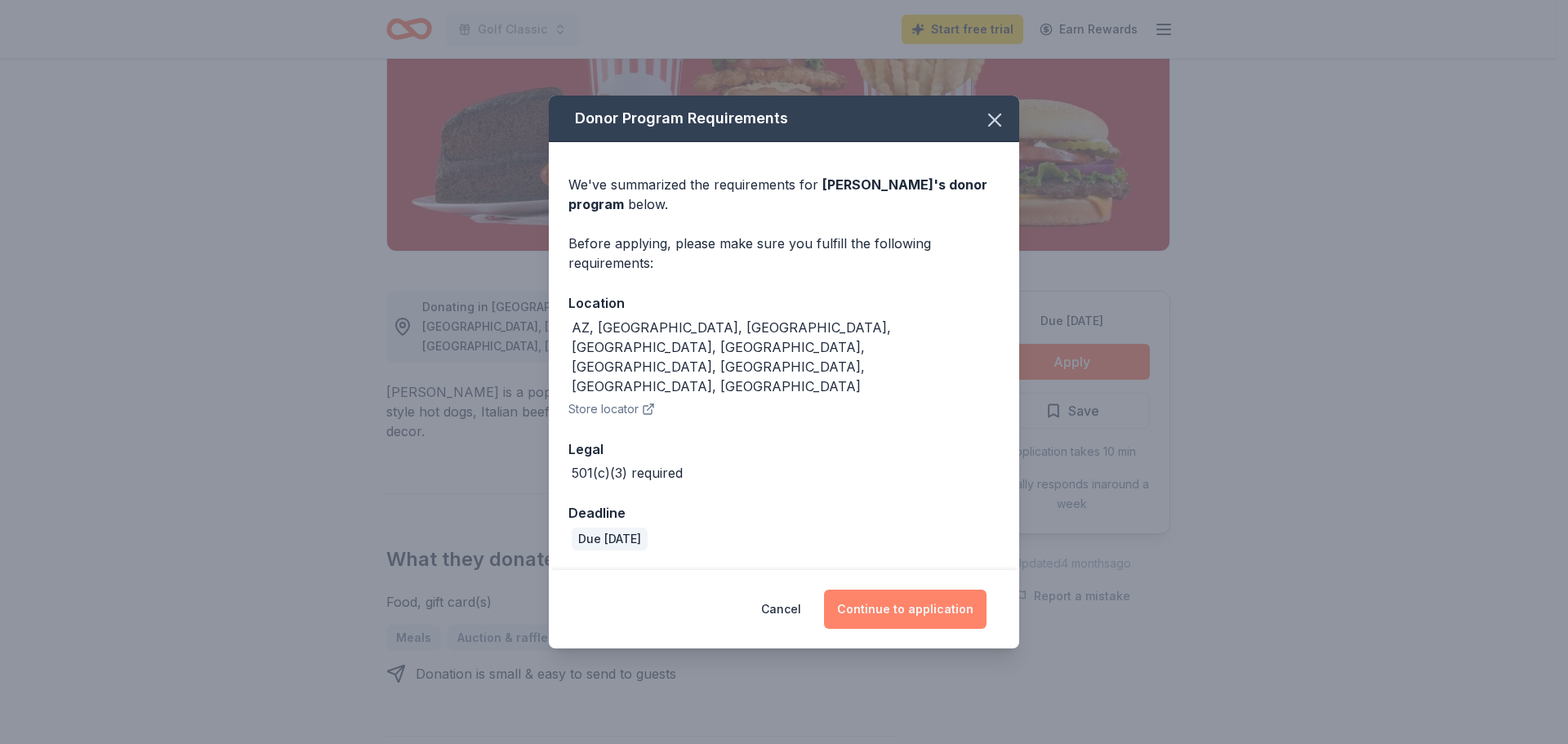
click at [892, 590] on button "Continue to application" at bounding box center [905, 609] width 163 height 39
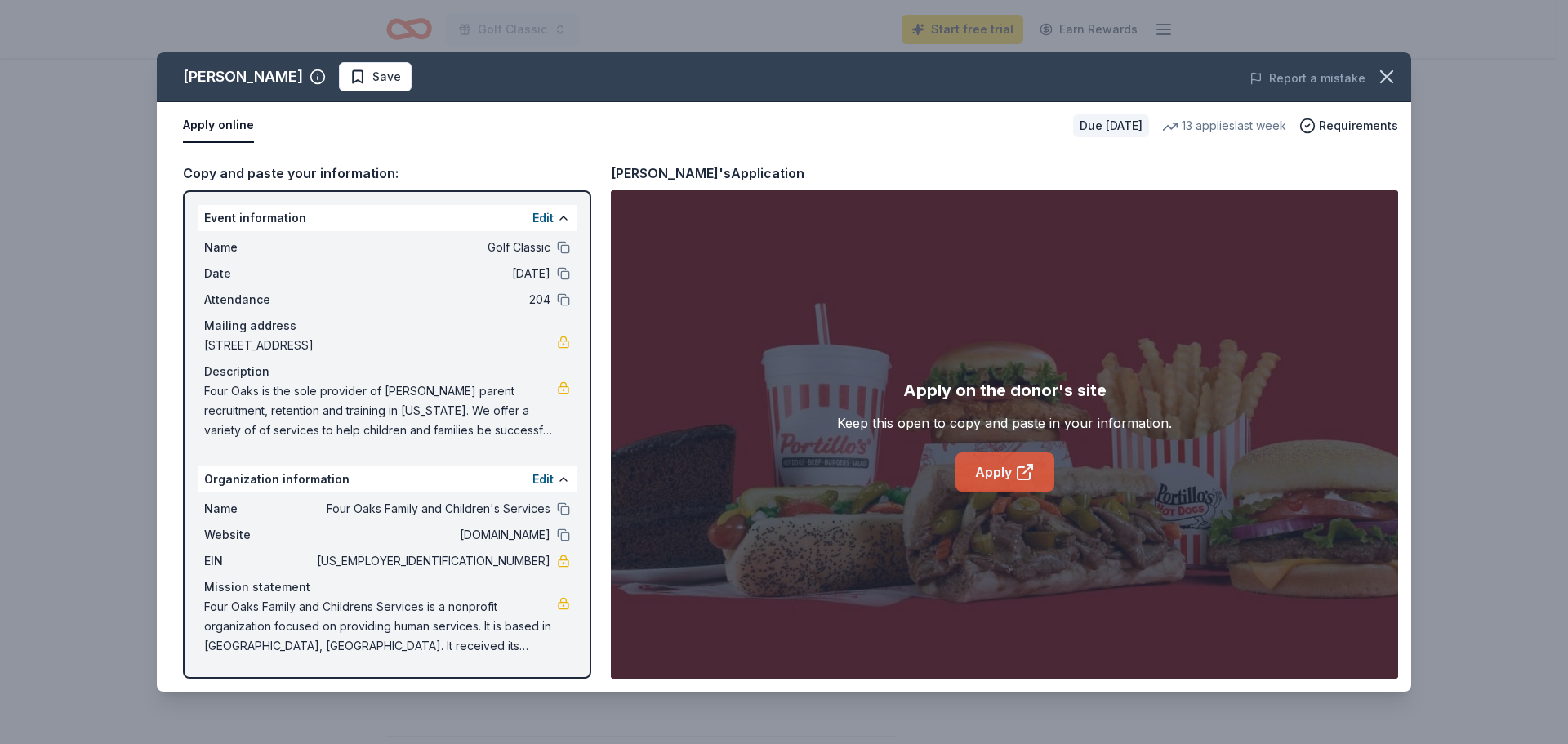
click at [1020, 474] on icon at bounding box center [1024, 472] width 20 height 20
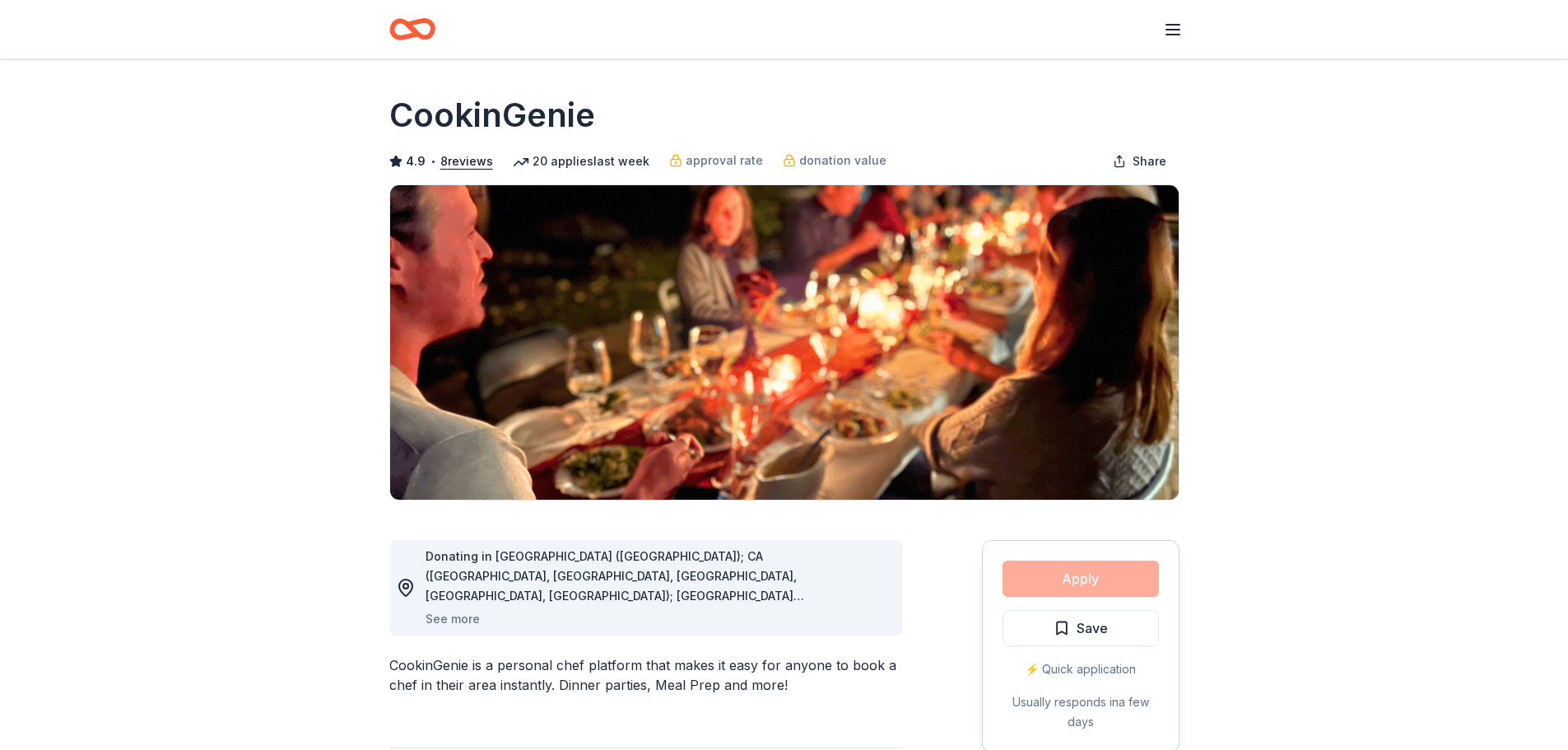
scroll to position [247, 0]
